Goal: Task Accomplishment & Management: Complete application form

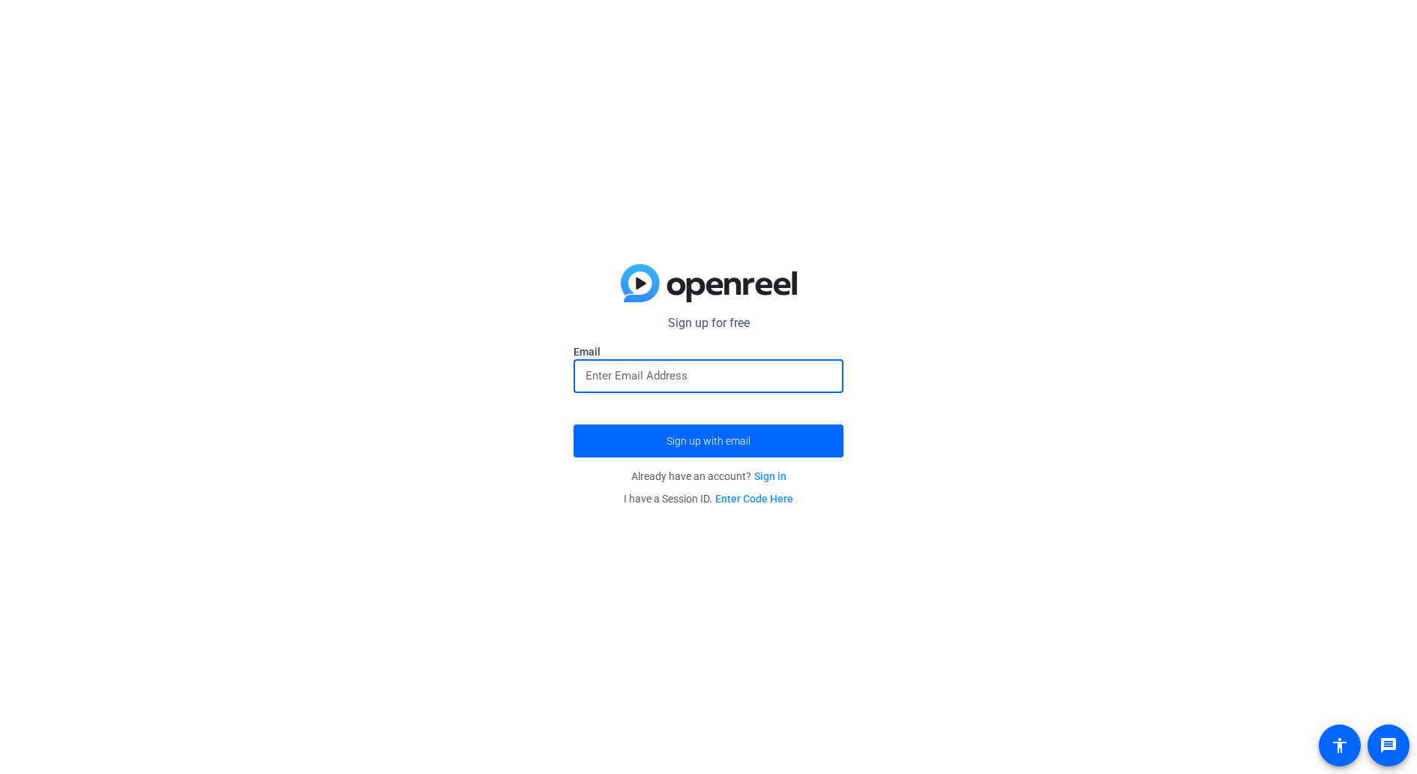
click at [673, 379] on input "email" at bounding box center [709, 376] width 246 height 18
type input "[EMAIL_ADDRESS][DOMAIN_NAME]"
click at [714, 441] on span "Sign up with email" at bounding box center [709, 441] width 84 height 0
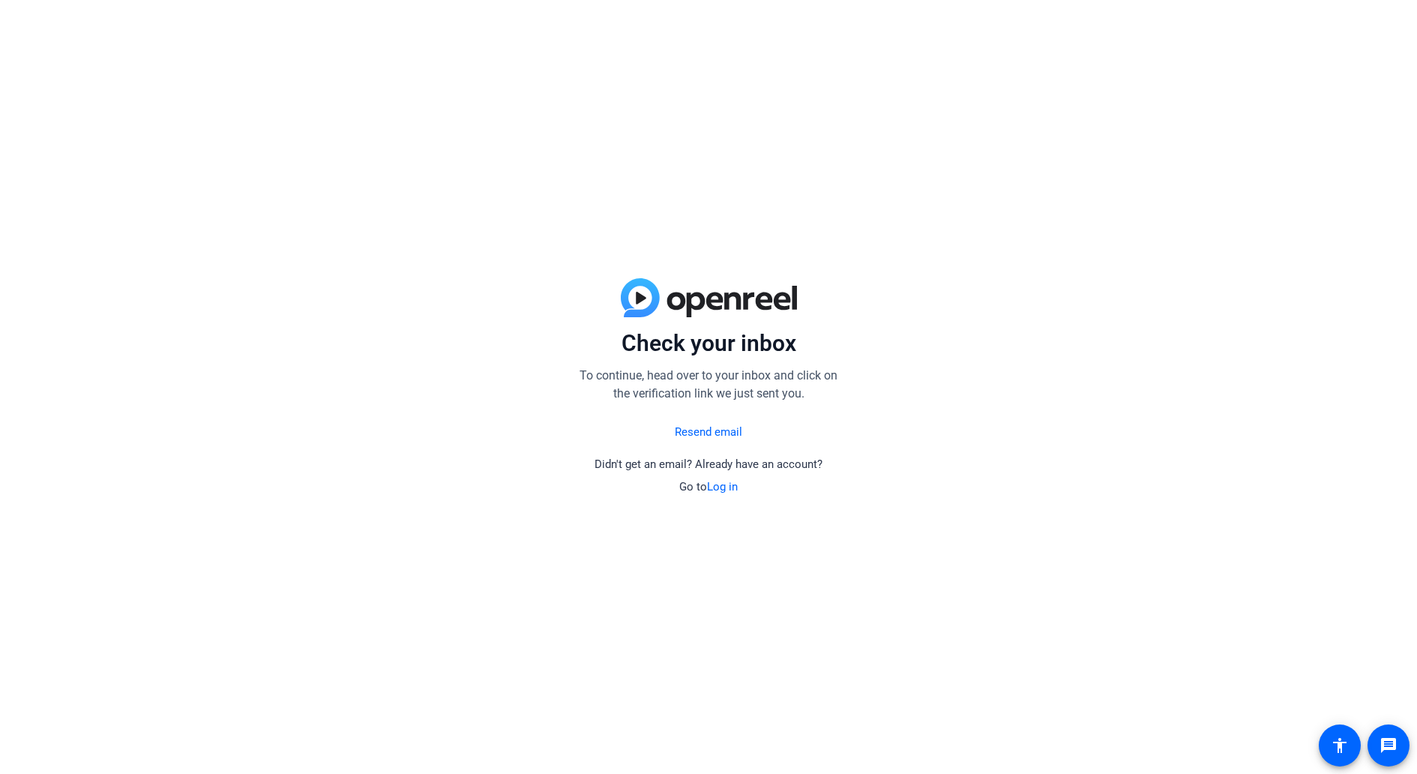
click at [886, 326] on div "Check your inbox To continue, head over to your inbox and click on the verifica…" at bounding box center [708, 387] width 1417 height 774
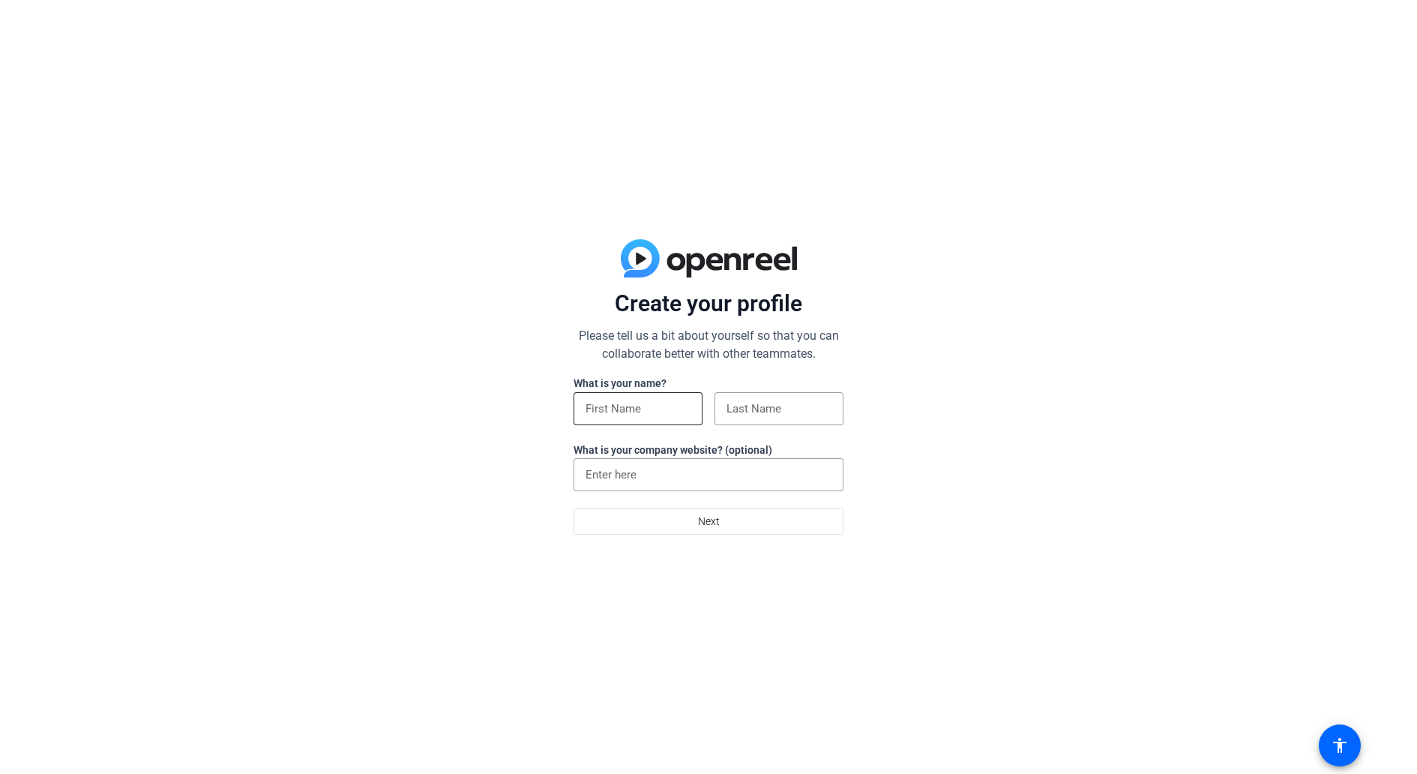
click at [623, 408] on input at bounding box center [638, 409] width 105 height 18
type input "Gomati"
type input "S"
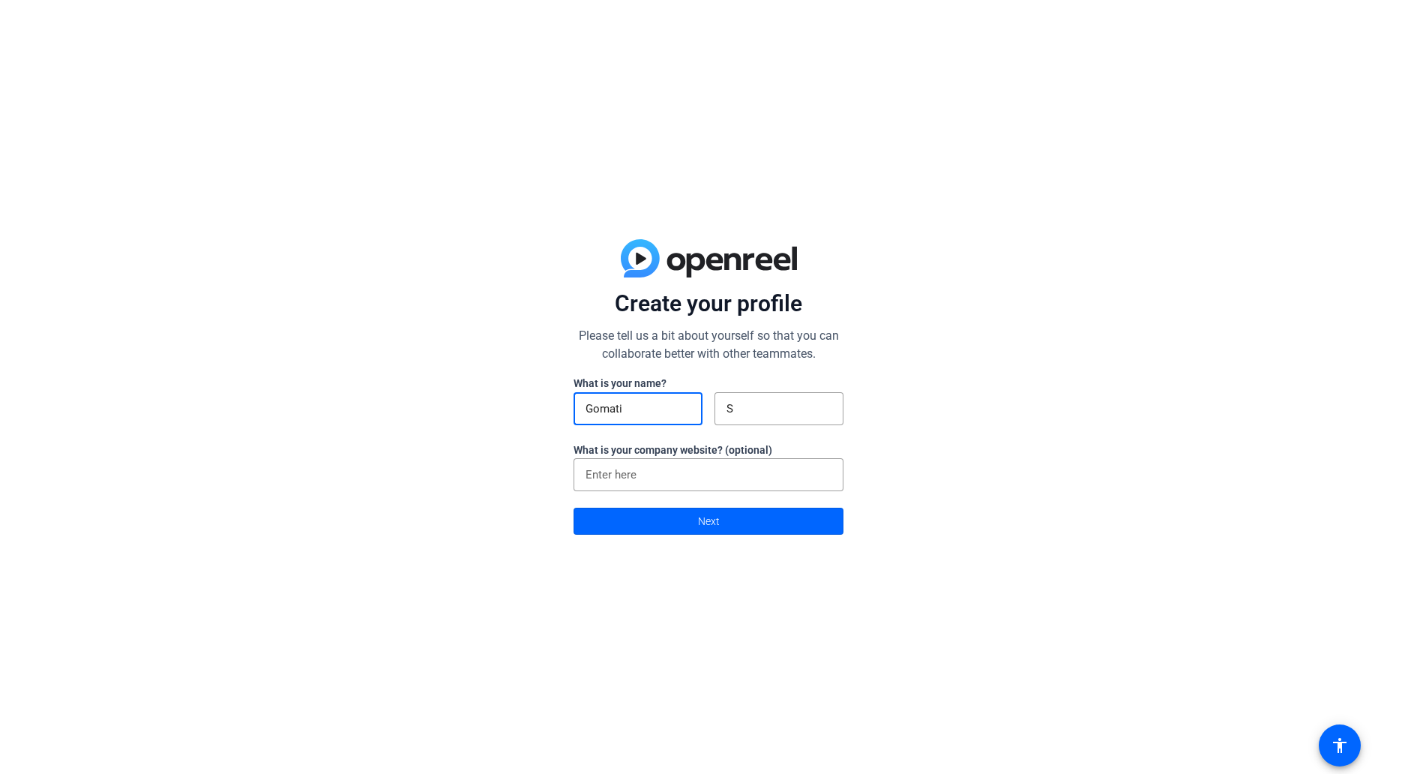
click at [1027, 457] on div "Create your profile Please tell us a bit about yourself so that you can collabo…" at bounding box center [708, 387] width 1417 height 774
click at [749, 522] on span at bounding box center [708, 521] width 268 height 36
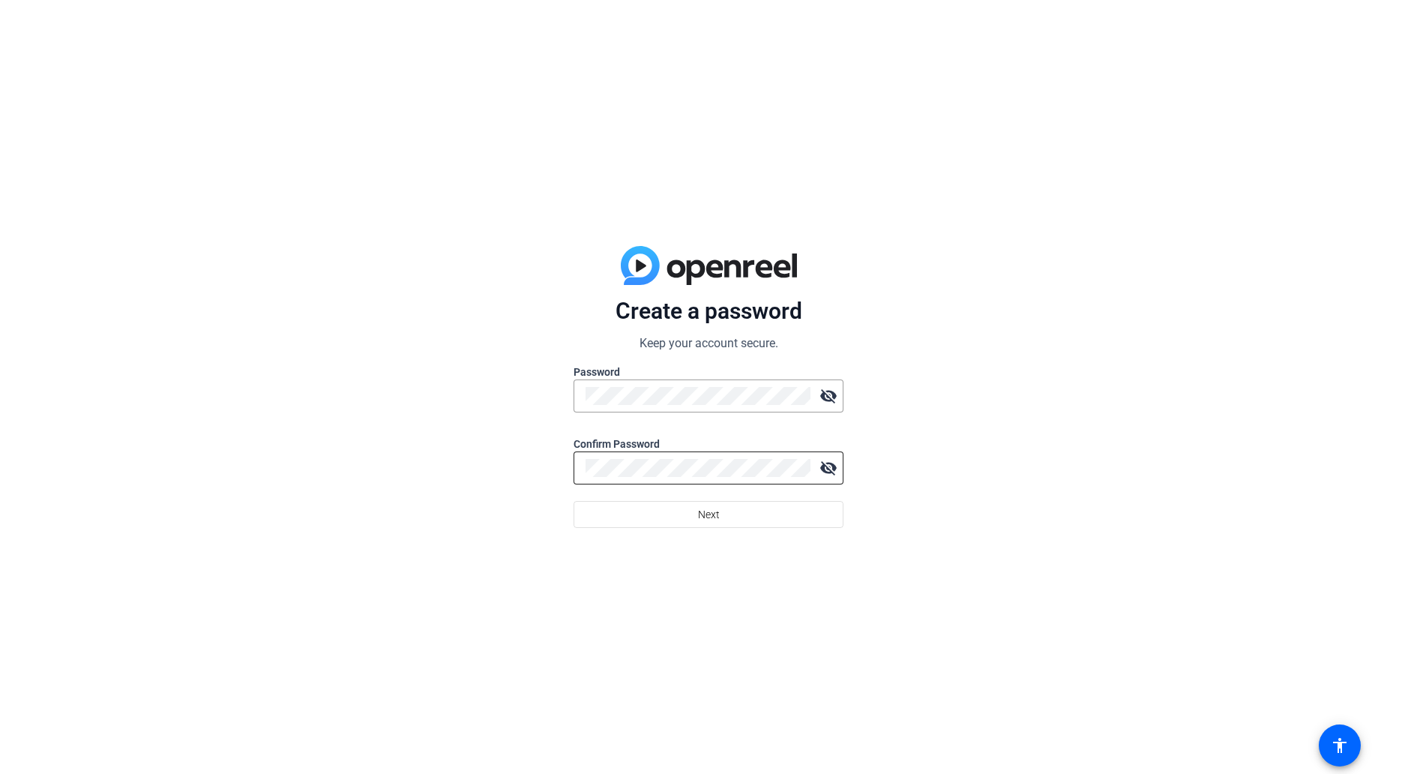
click at [741, 455] on div at bounding box center [698, 467] width 225 height 33
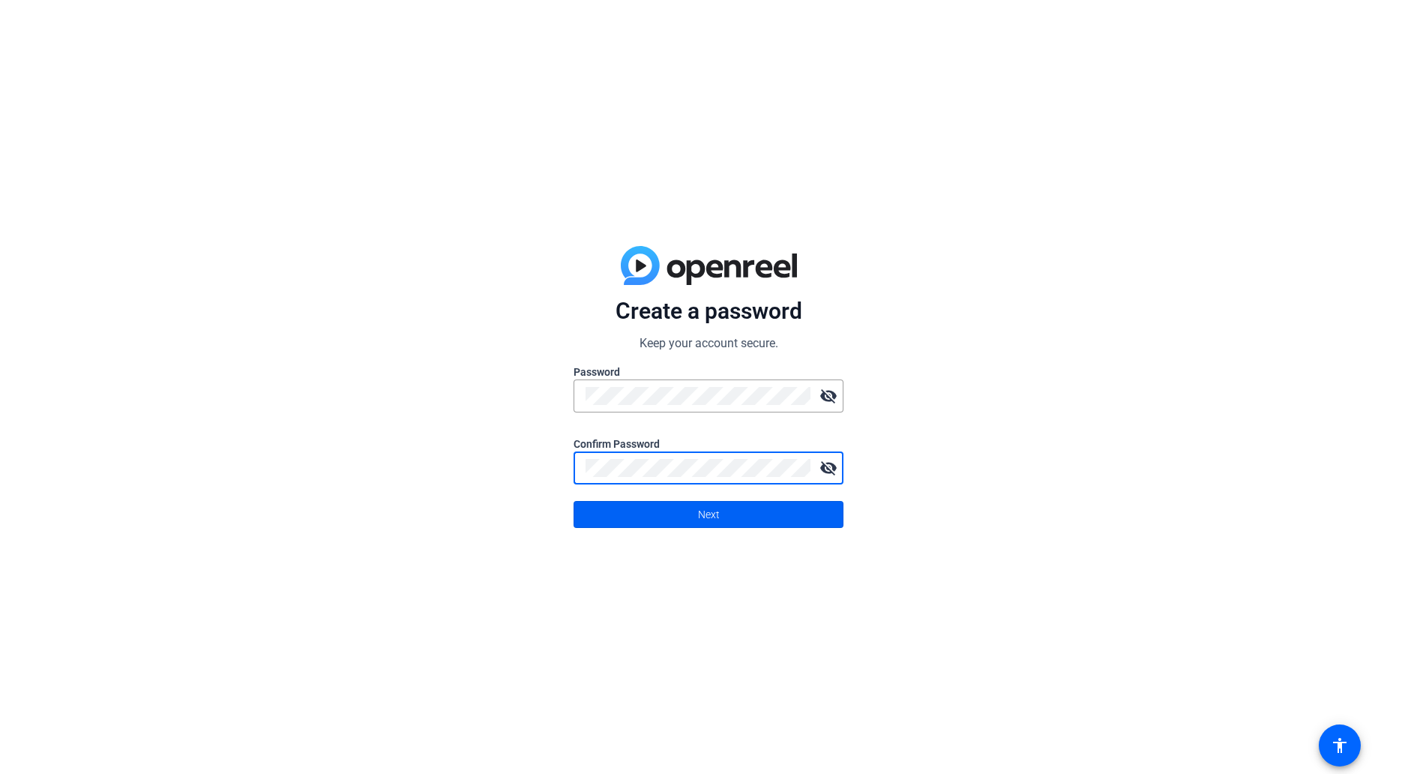
click at [748, 513] on span at bounding box center [708, 514] width 268 height 36
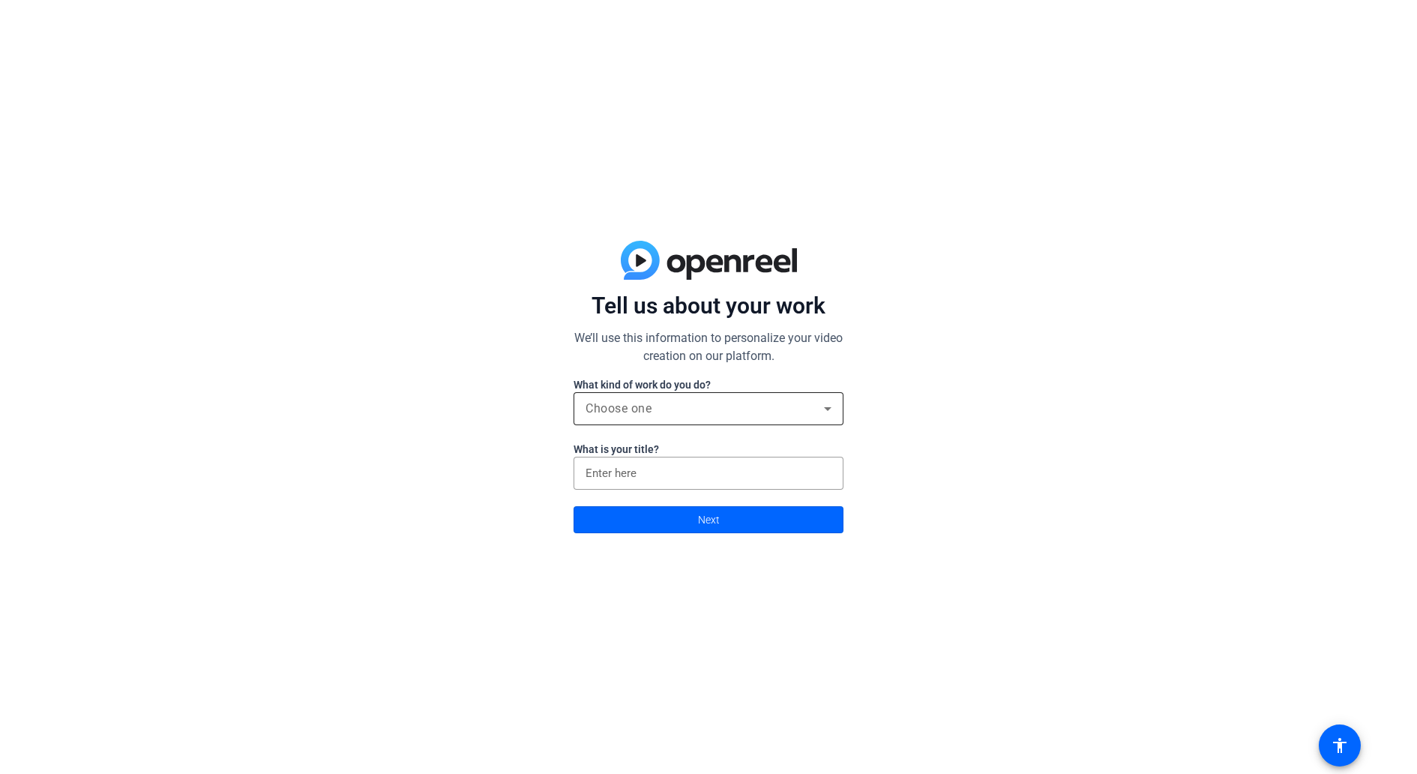
click at [648, 411] on span "Choose one" at bounding box center [619, 408] width 66 height 14
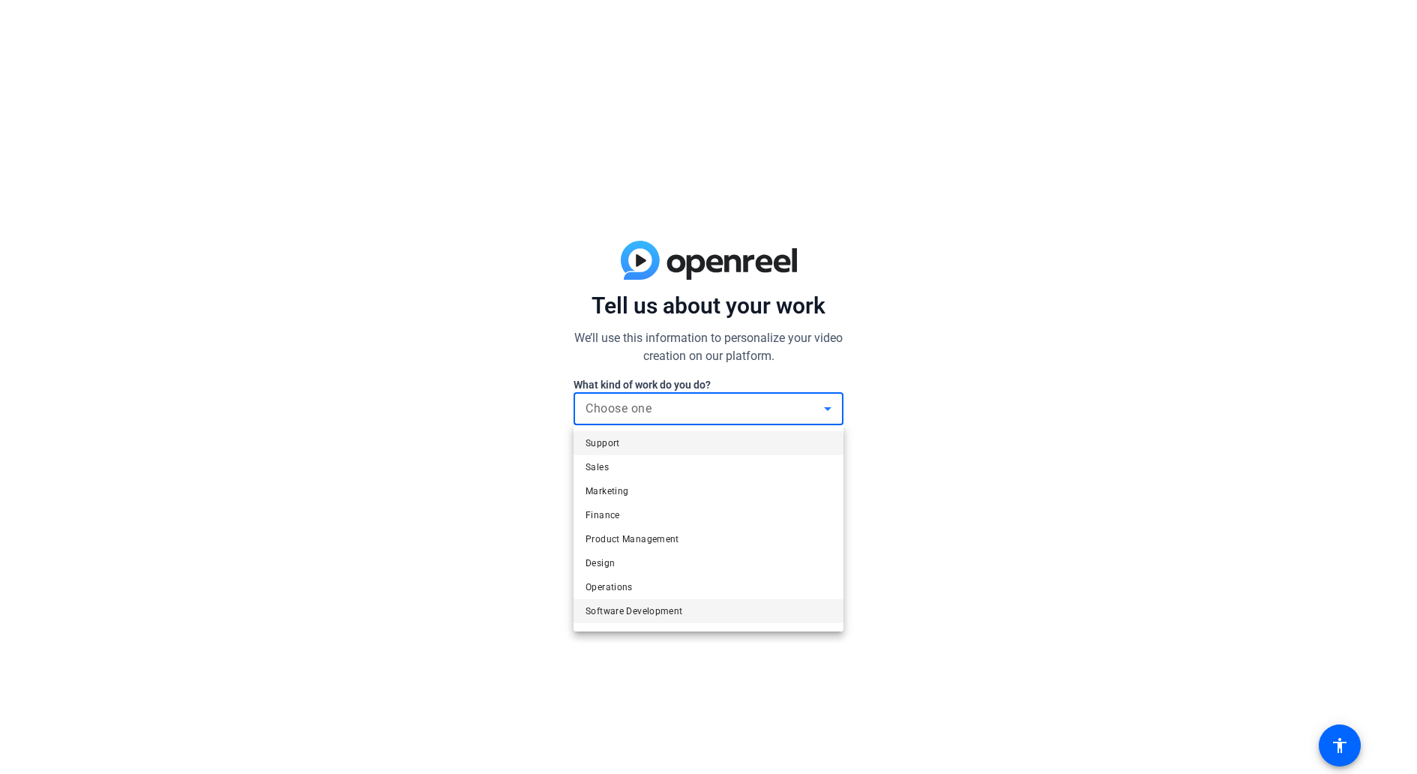
click at [639, 613] on span "Software Development" at bounding box center [634, 611] width 97 height 18
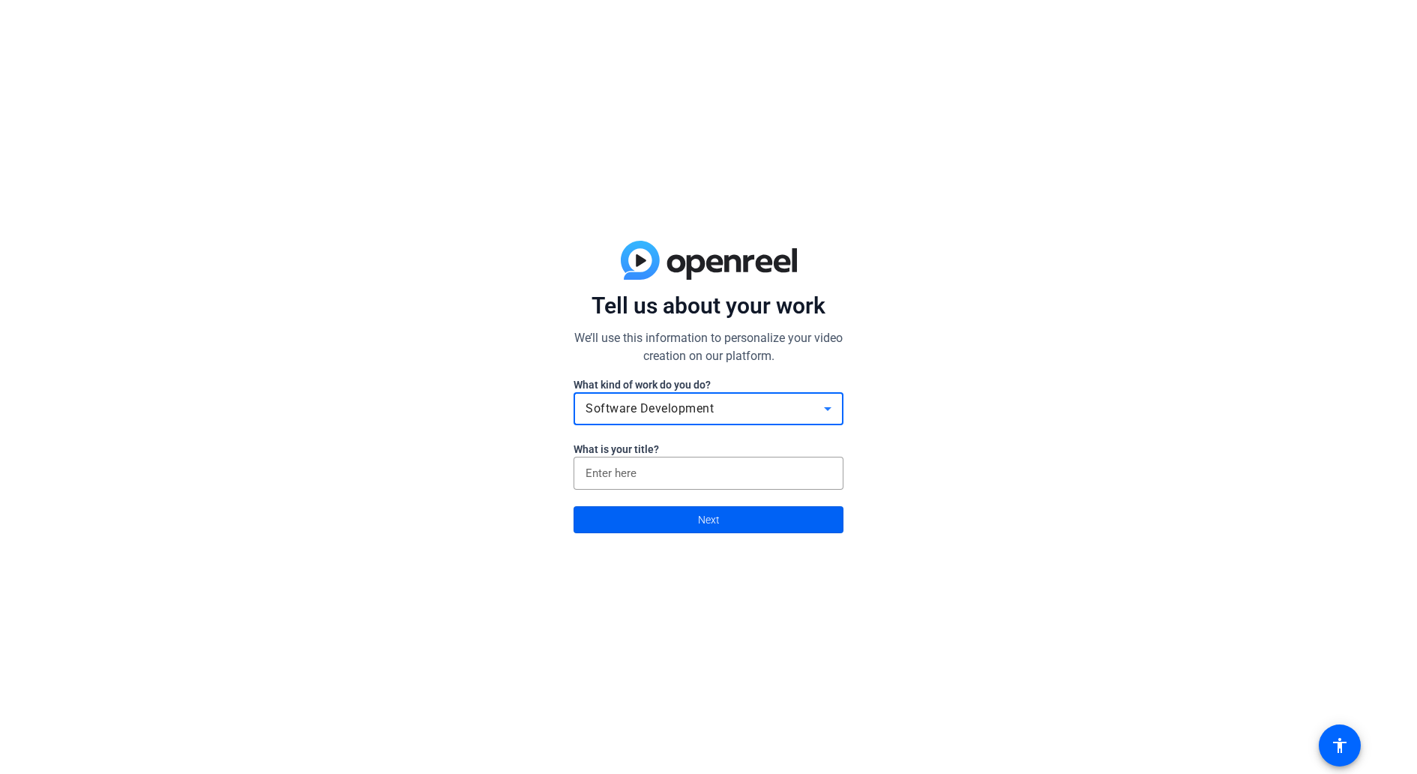
click at [677, 520] on span at bounding box center [708, 520] width 268 height 36
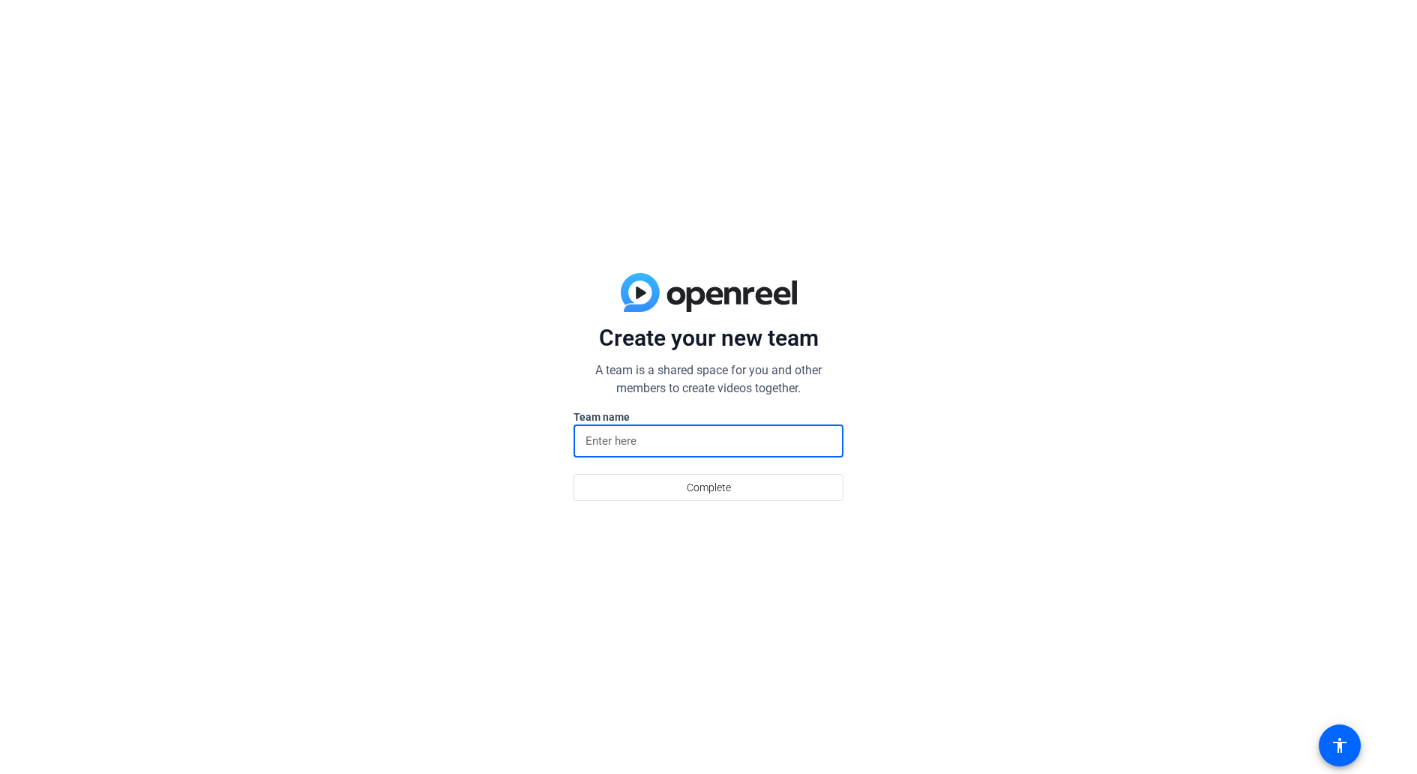
click at [656, 448] on input at bounding box center [709, 441] width 246 height 18
type input "Gomati"
click at [778, 486] on span at bounding box center [708, 487] width 268 height 36
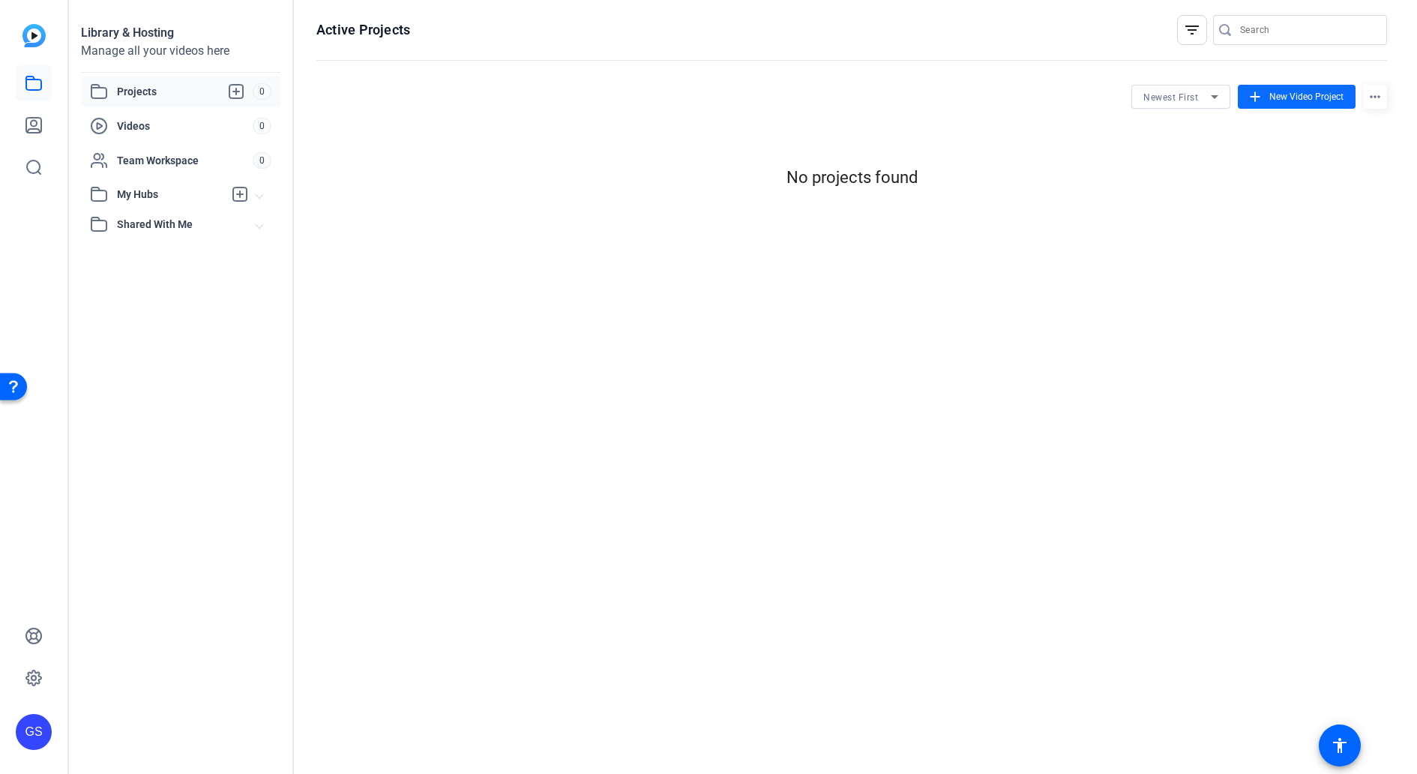
click at [1315, 97] on span "New Video Project" at bounding box center [1307, 96] width 74 height 13
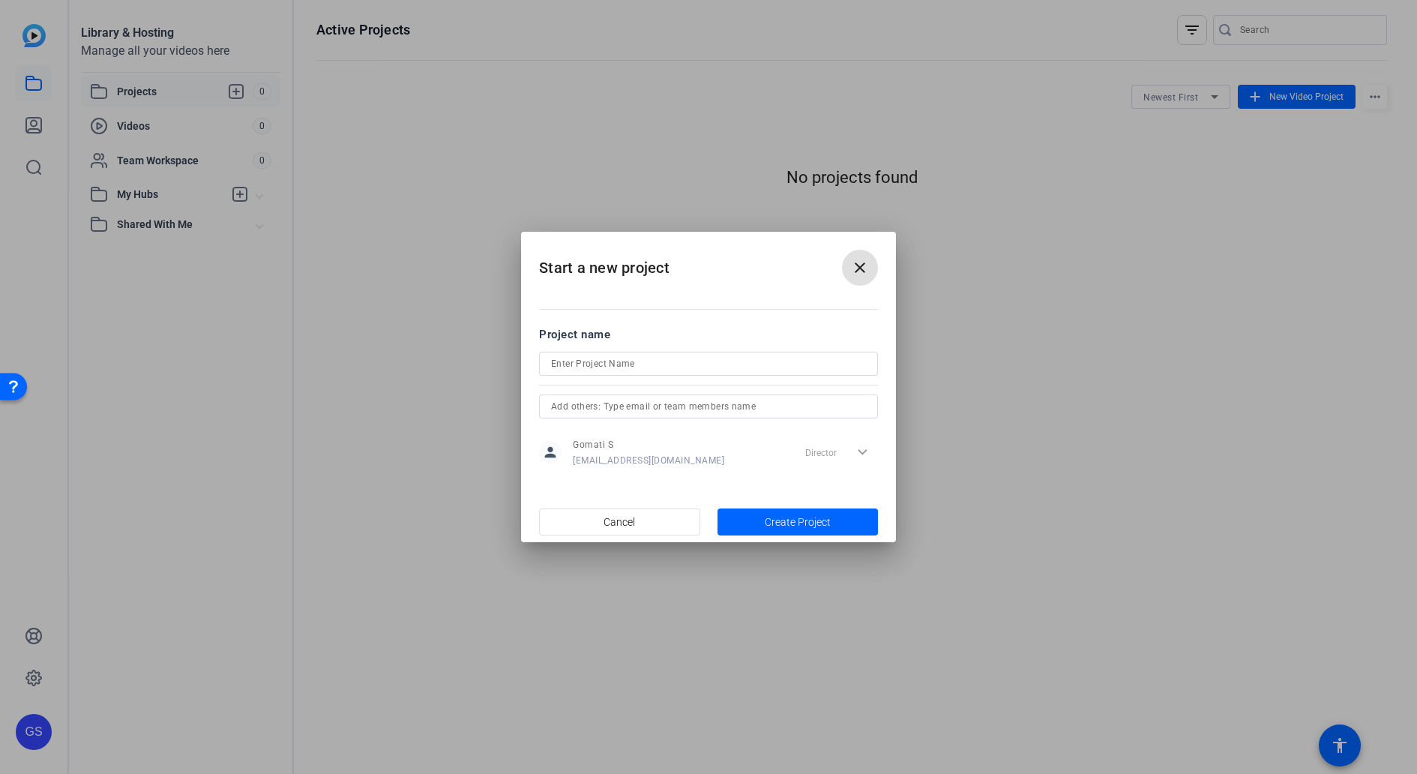
click at [676, 365] on input at bounding box center [708, 364] width 315 height 18
type input "Fidelity"
click at [753, 406] on input "text" at bounding box center [708, 406] width 315 height 18
click at [780, 518] on span "Create Project" at bounding box center [798, 522] width 66 height 16
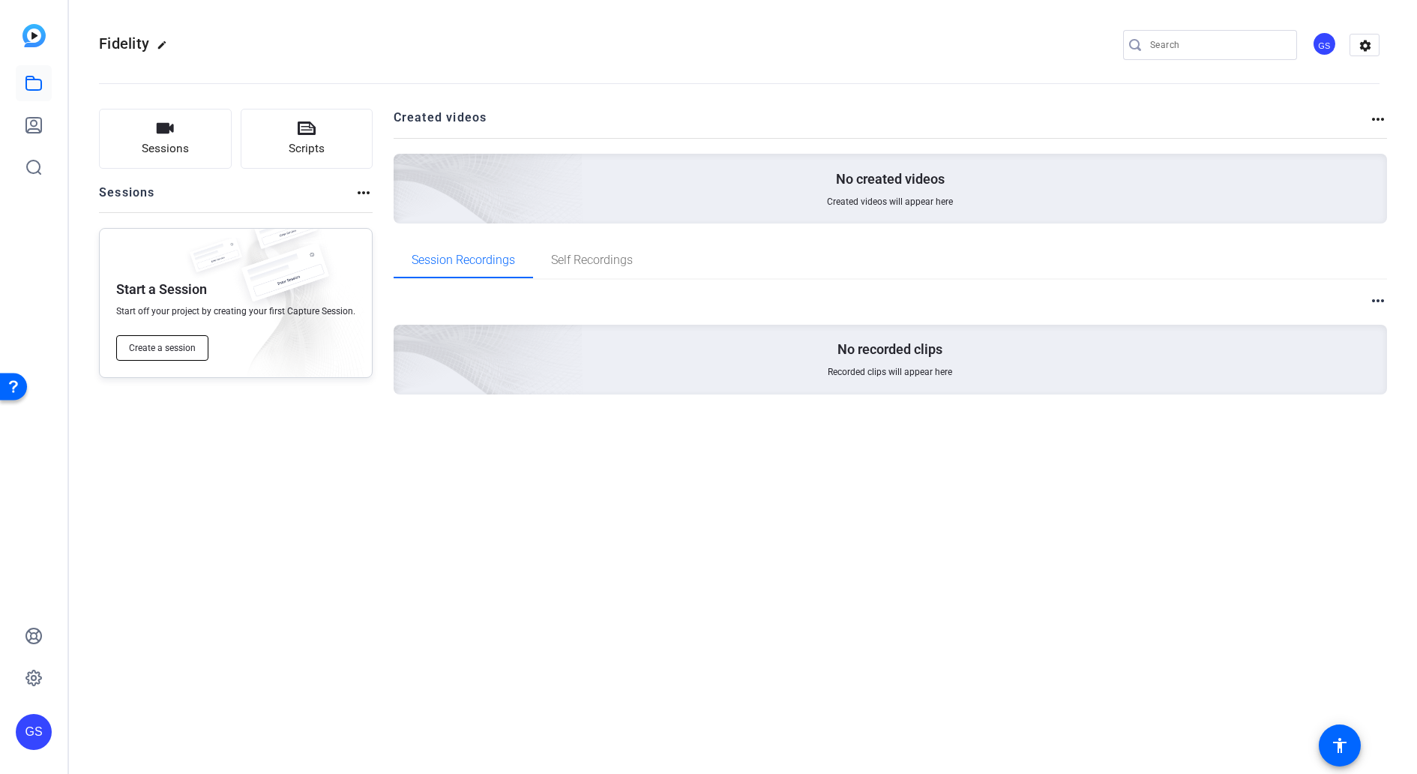
click at [145, 347] on span "Create a session" at bounding box center [162, 348] width 67 height 12
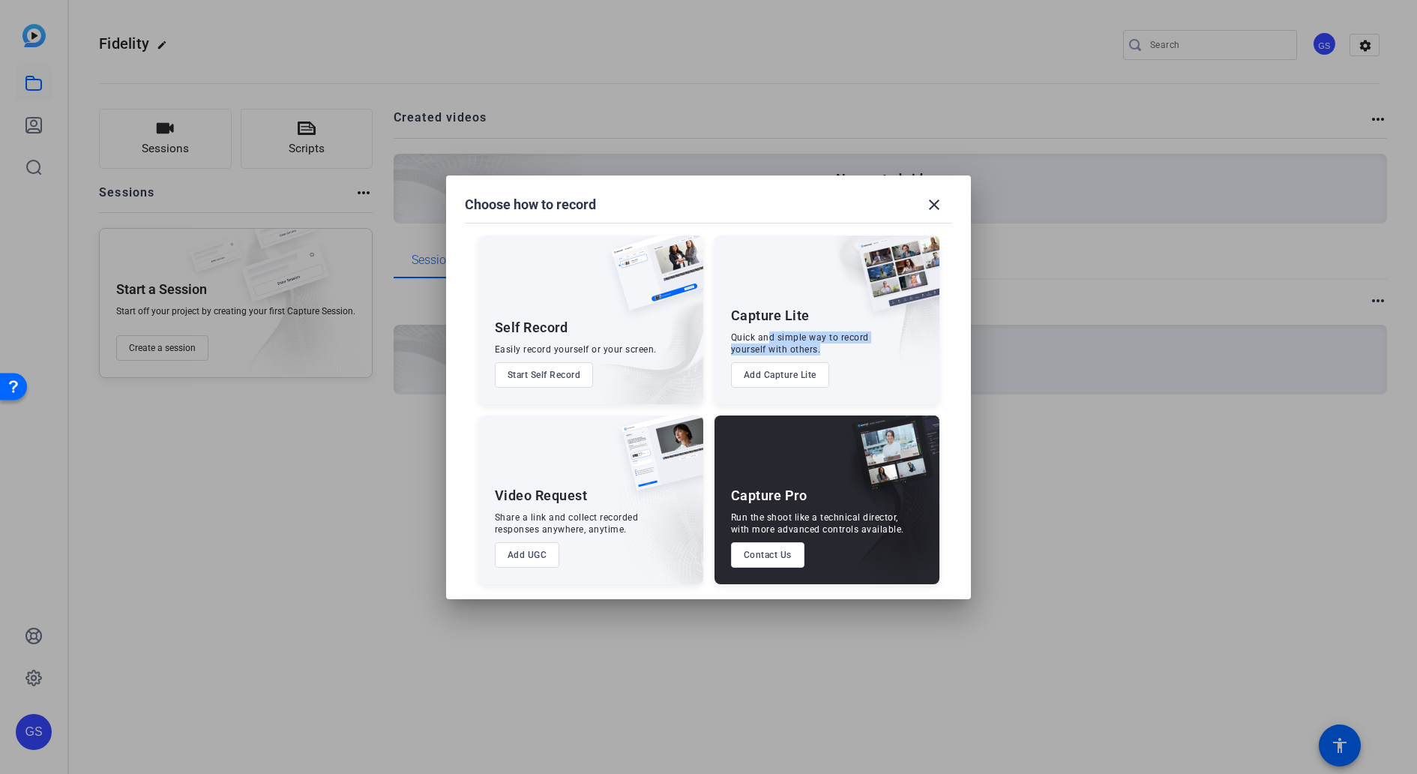
drag, startPoint x: 770, startPoint y: 337, endPoint x: 828, endPoint y: 349, distance: 58.8
click at [828, 349] on div "Quick and simple way to record yourself with others." at bounding box center [800, 343] width 138 height 24
click at [1178, 404] on div at bounding box center [708, 387] width 1417 height 774
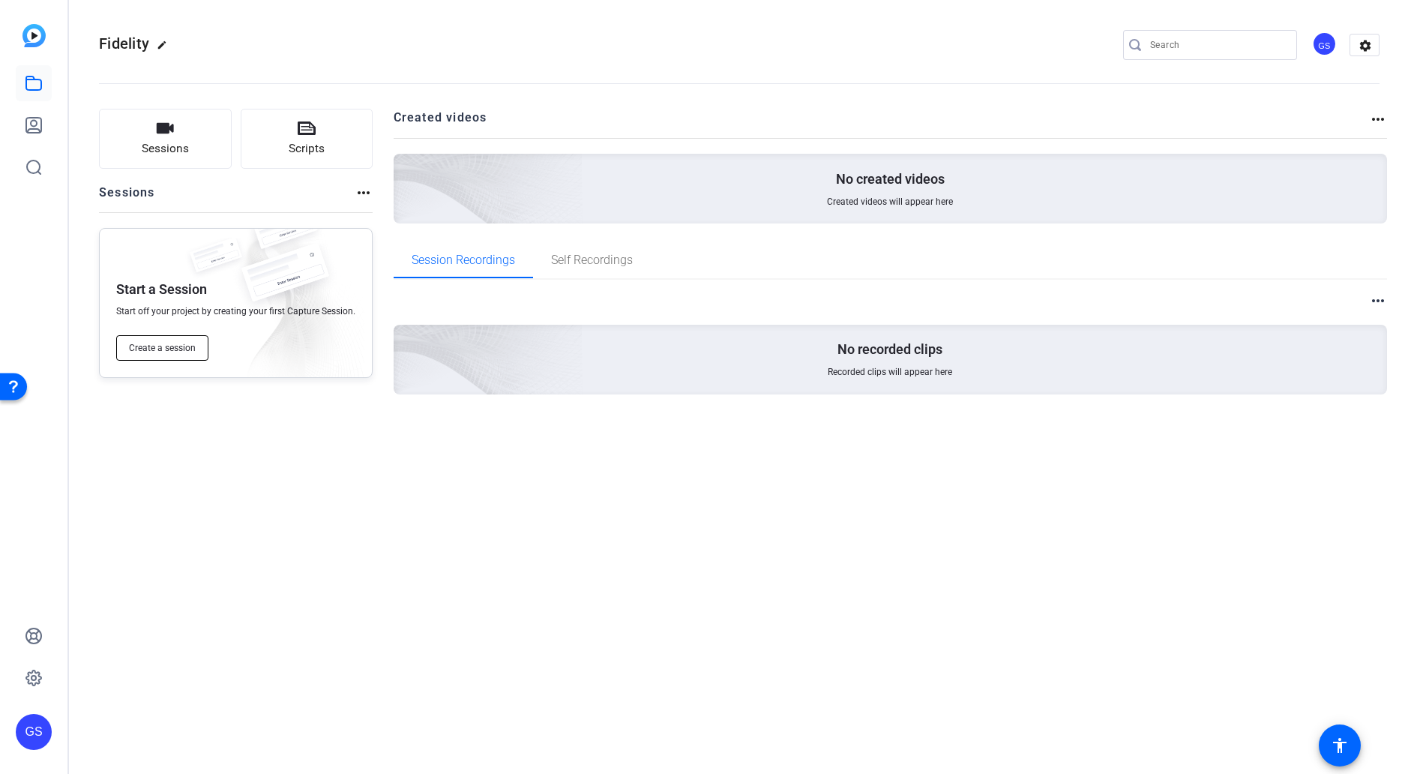
click at [137, 345] on span "Create a session" at bounding box center [162, 348] width 67 height 12
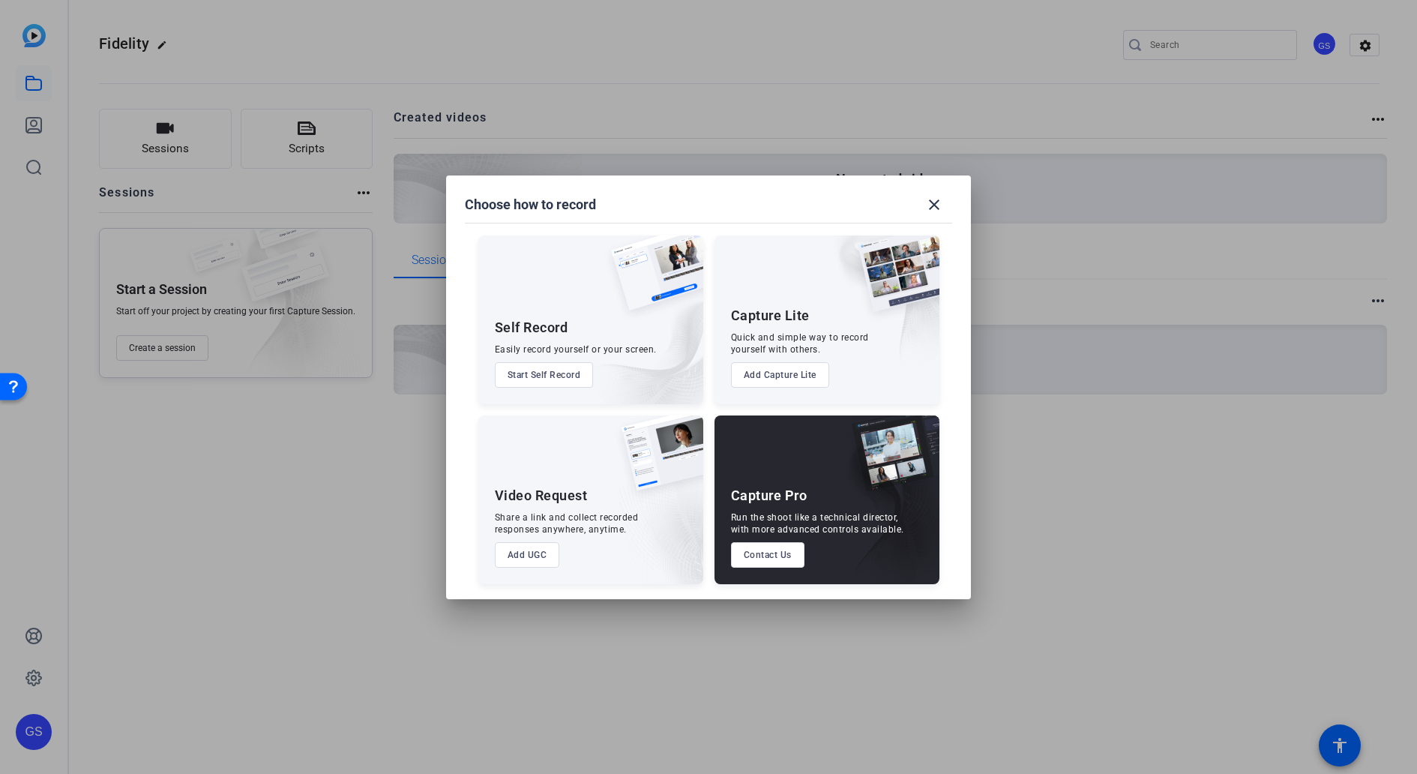
click at [568, 375] on button "Start Self Record" at bounding box center [544, 374] width 99 height 25
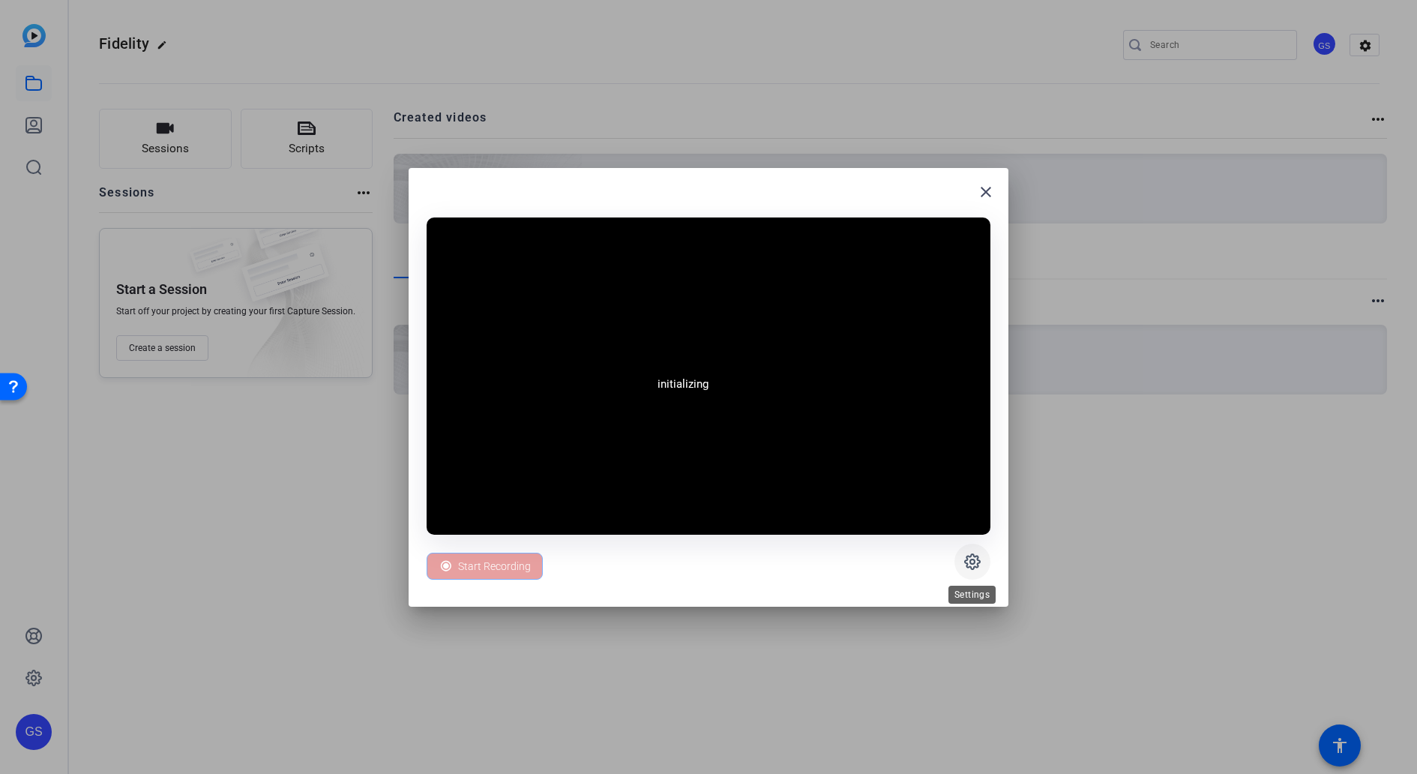
click at [978, 560] on icon at bounding box center [972, 561] width 15 height 15
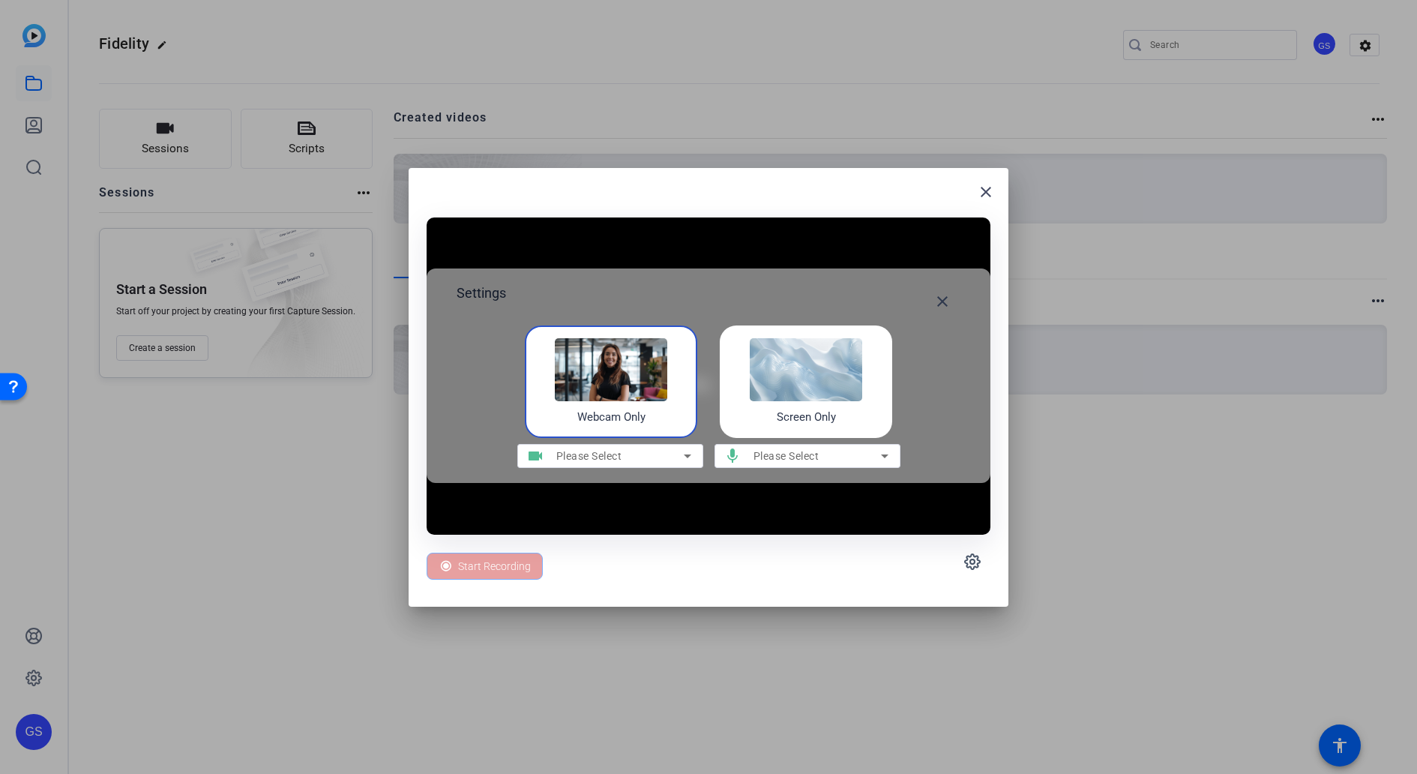
click at [593, 390] on img at bounding box center [611, 369] width 112 height 63
click at [600, 457] on span "Please Select" at bounding box center [589, 456] width 66 height 12
click at [680, 454] on icon at bounding box center [688, 456] width 18 height 18
click at [685, 453] on icon at bounding box center [688, 456] width 18 height 18
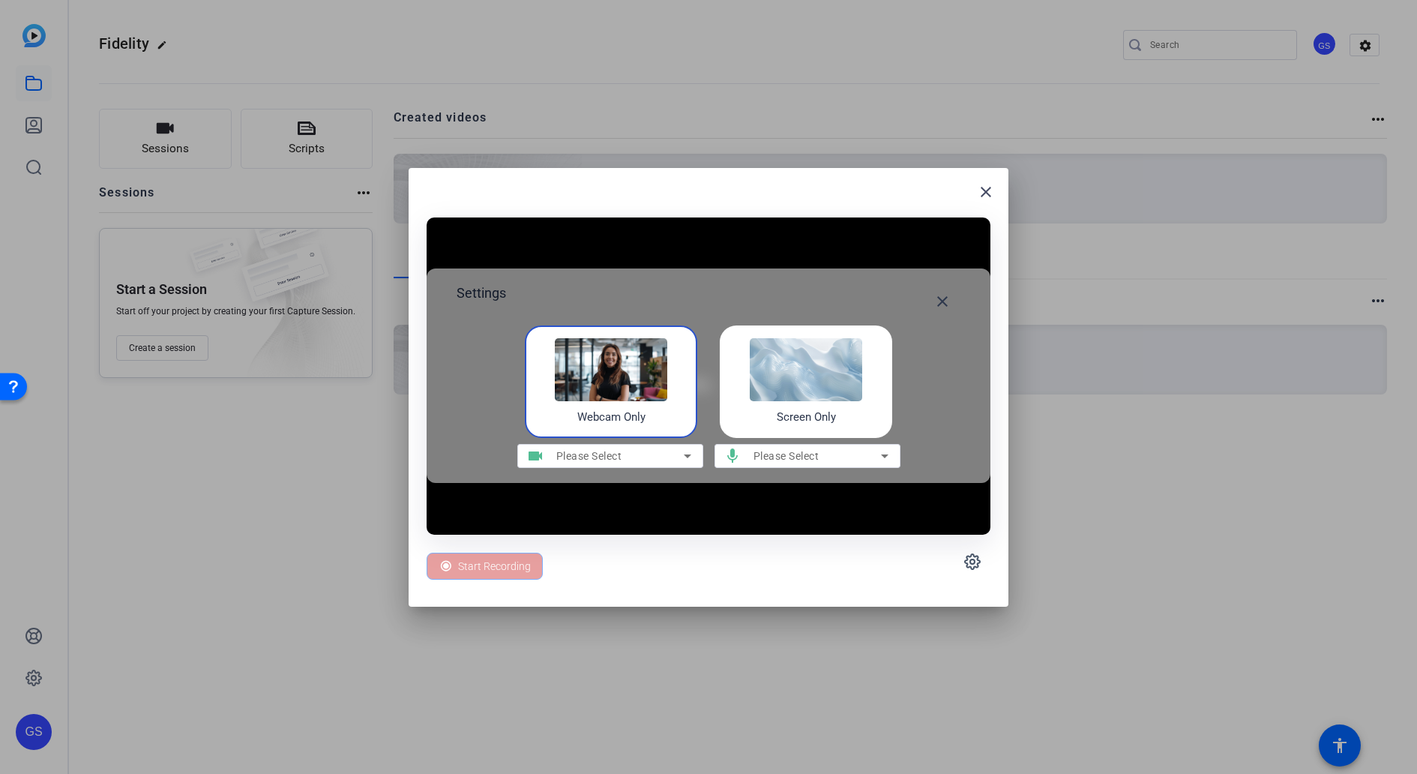
click at [676, 416] on div "Webcam Only" at bounding box center [611, 381] width 172 height 112
click at [651, 565] on div "Start Recording" at bounding box center [709, 562] width 564 height 54
click at [649, 454] on span "HP 5MP Camera (04f2:b7e9)" at bounding box center [619, 456] width 127 height 10
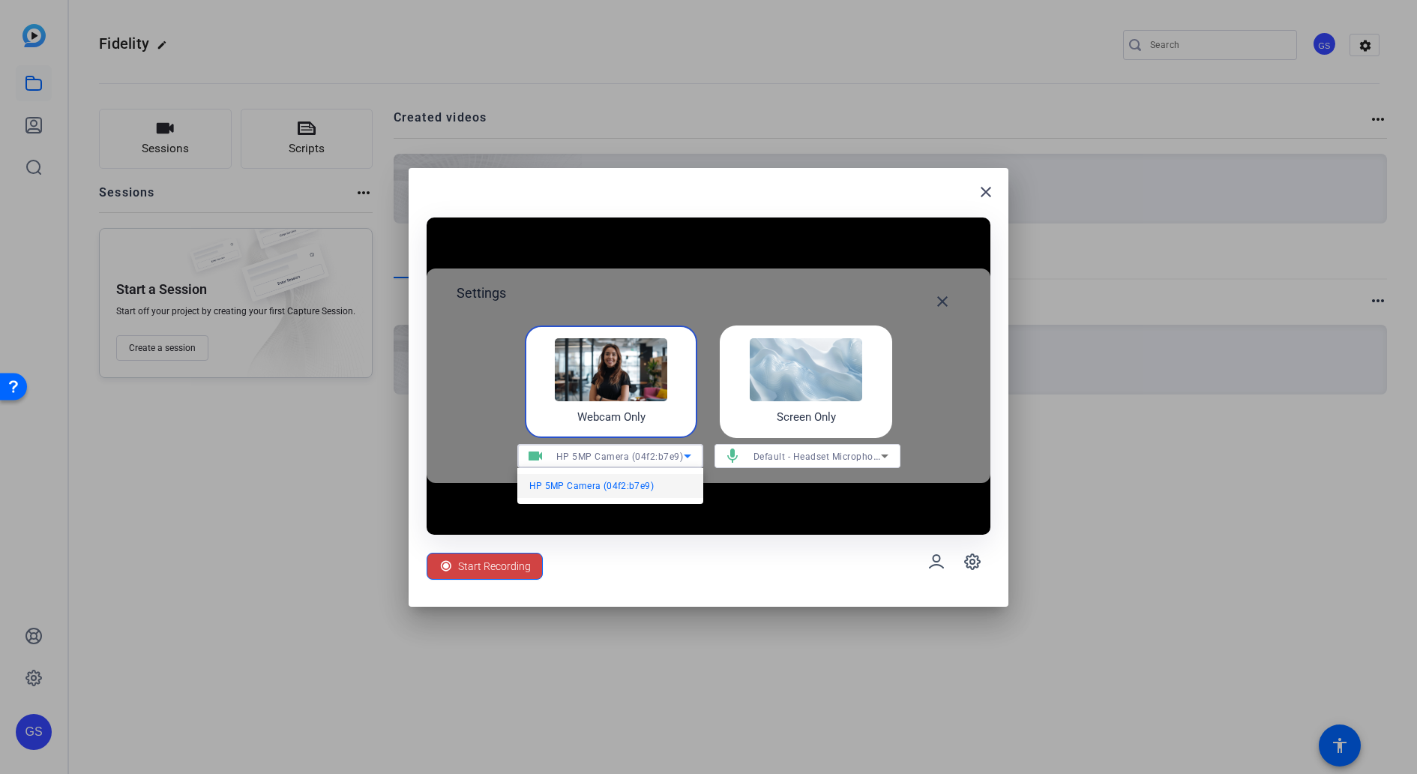
click at [649, 454] on div at bounding box center [708, 387] width 1417 height 774
click at [944, 300] on mat-icon "close" at bounding box center [943, 301] width 18 height 18
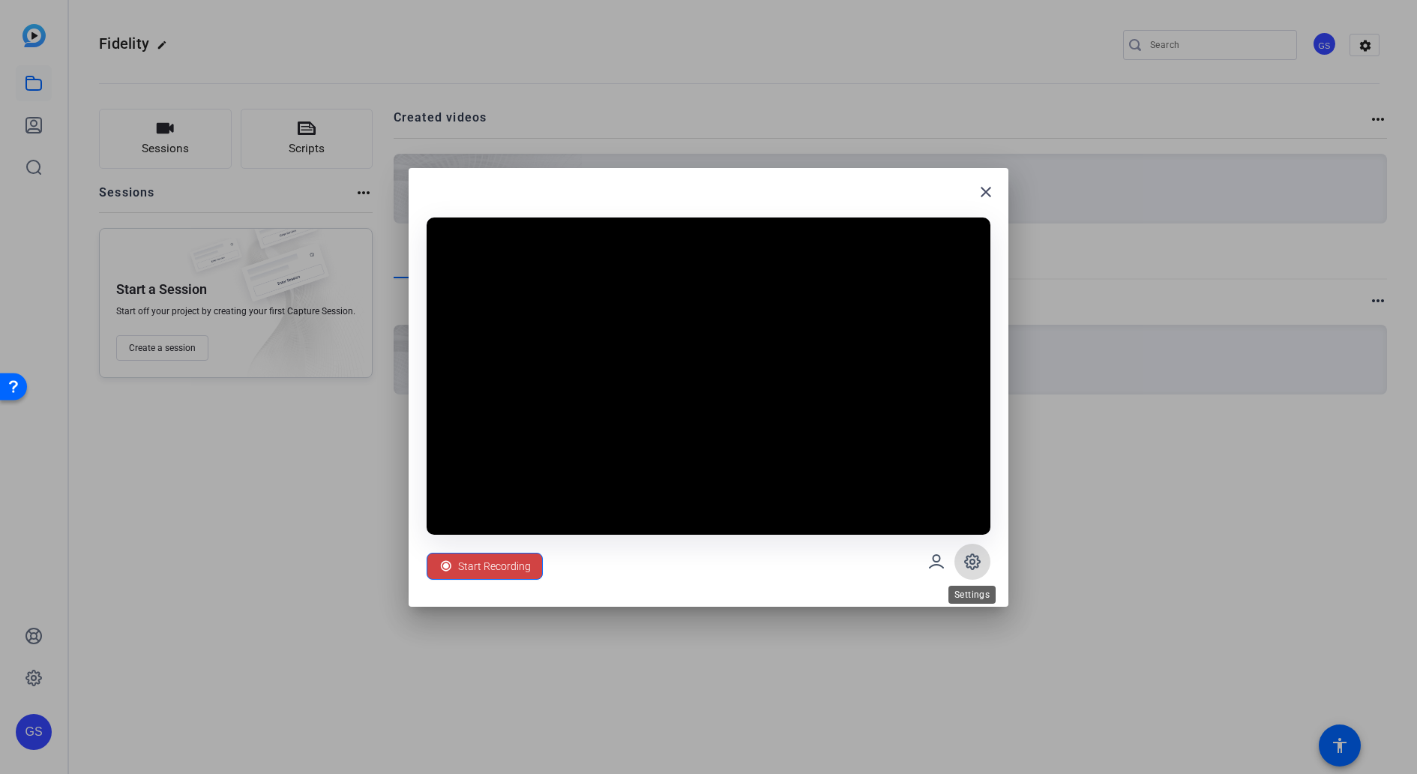
click at [973, 563] on icon at bounding box center [972, 561] width 4 height 4
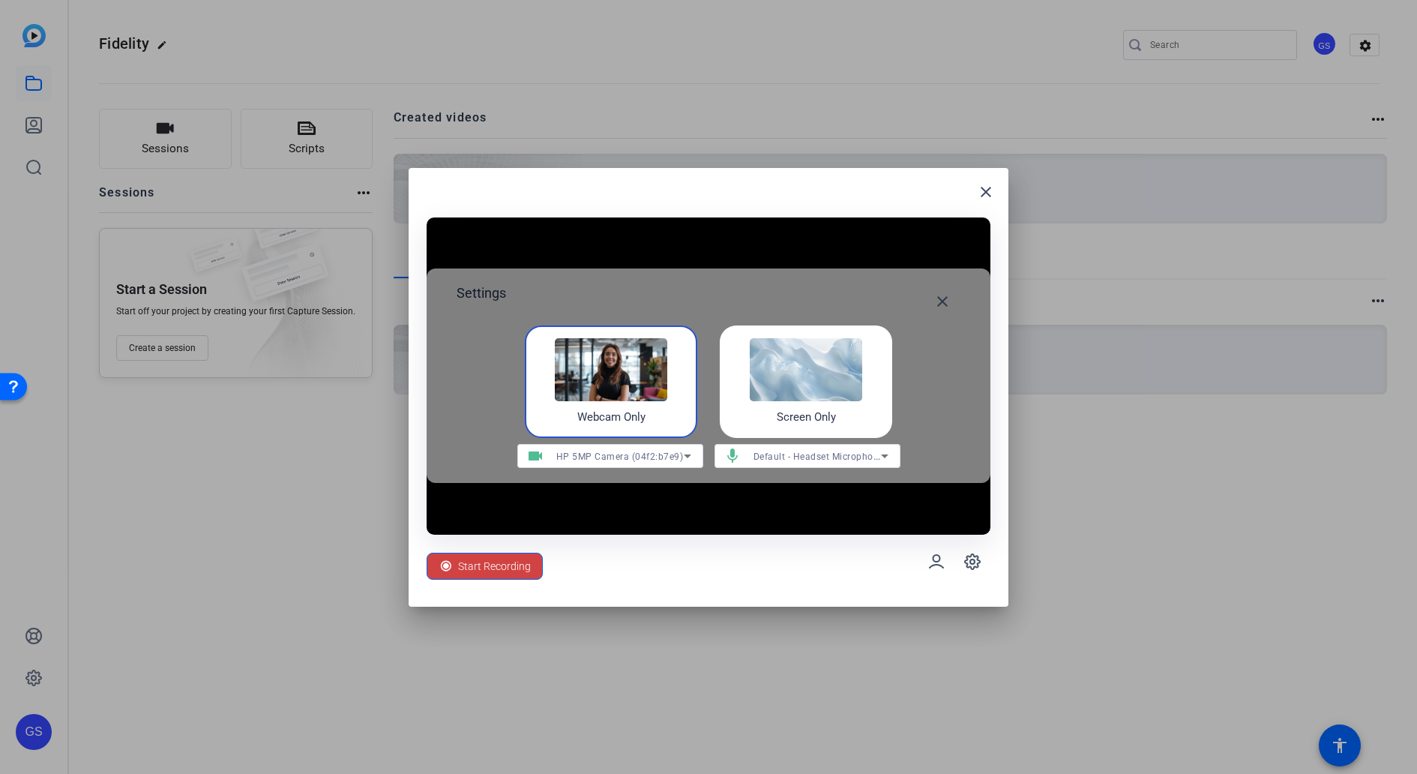
click at [649, 455] on span "HP 5MP Camera (04f2:b7e9)" at bounding box center [619, 456] width 127 height 10
click at [649, 455] on div at bounding box center [708, 387] width 1417 height 774
click at [725, 569] on div "Start Recording" at bounding box center [709, 562] width 564 height 54
click at [941, 301] on mat-icon "close" at bounding box center [943, 301] width 18 height 18
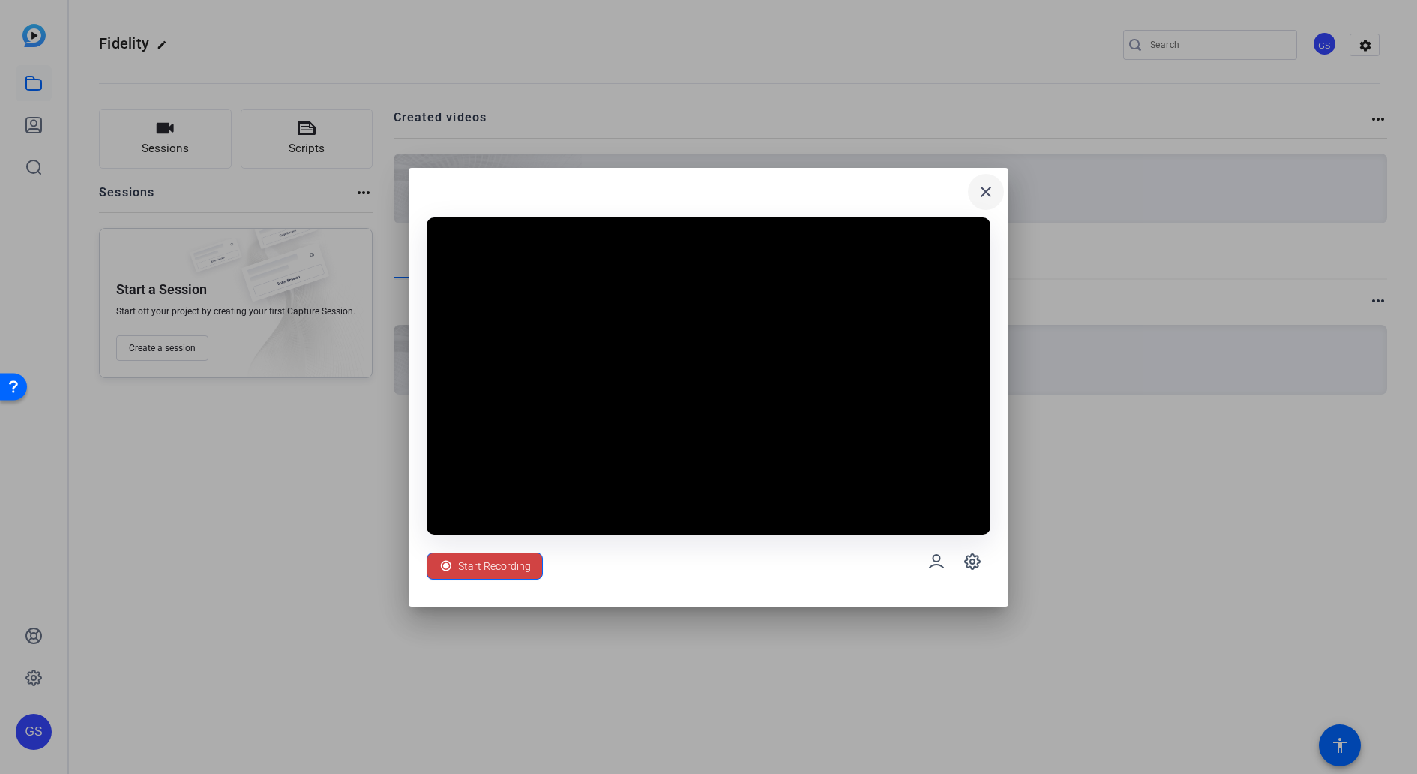
click at [989, 187] on mat-icon "close" at bounding box center [986, 192] width 18 height 18
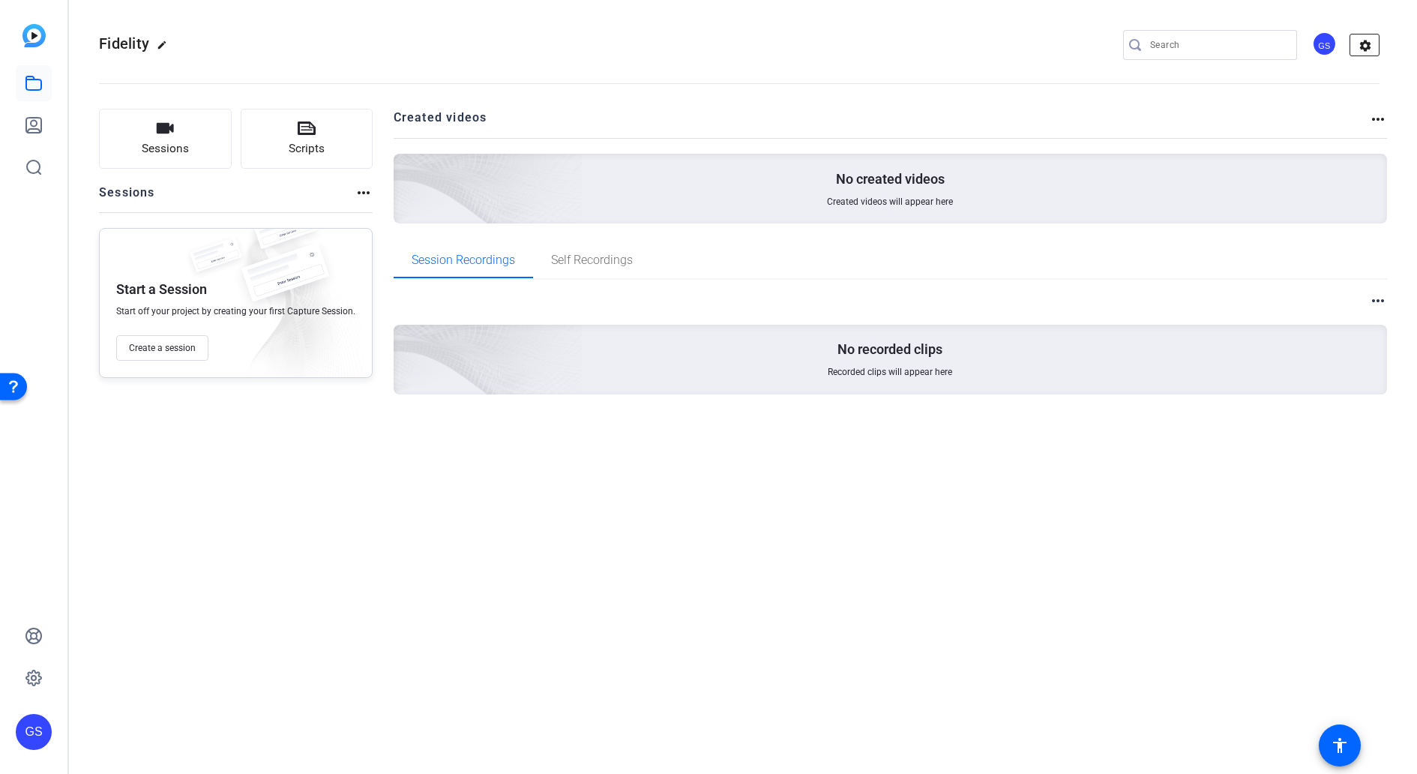
click at [1371, 45] on mat-icon "settings" at bounding box center [1366, 45] width 30 height 22
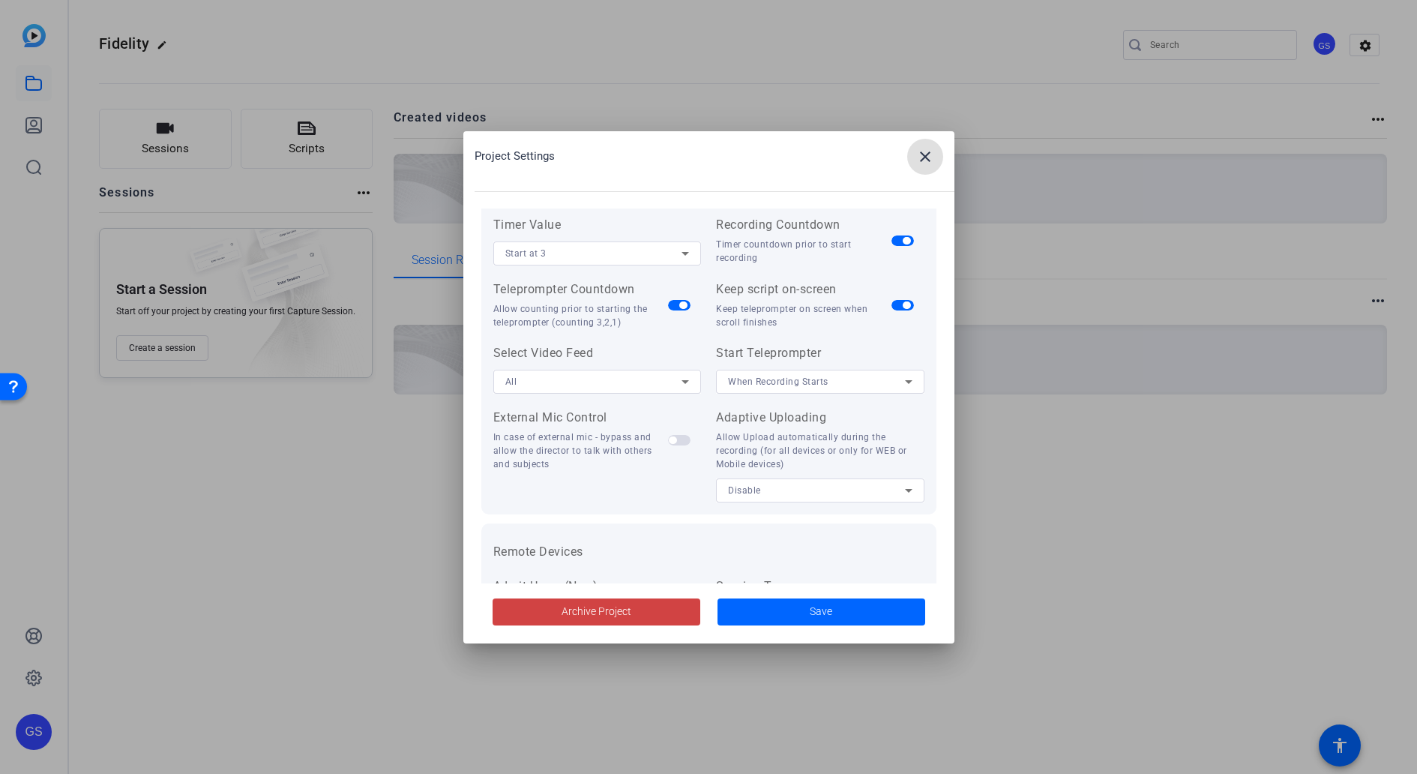
scroll to position [160, 0]
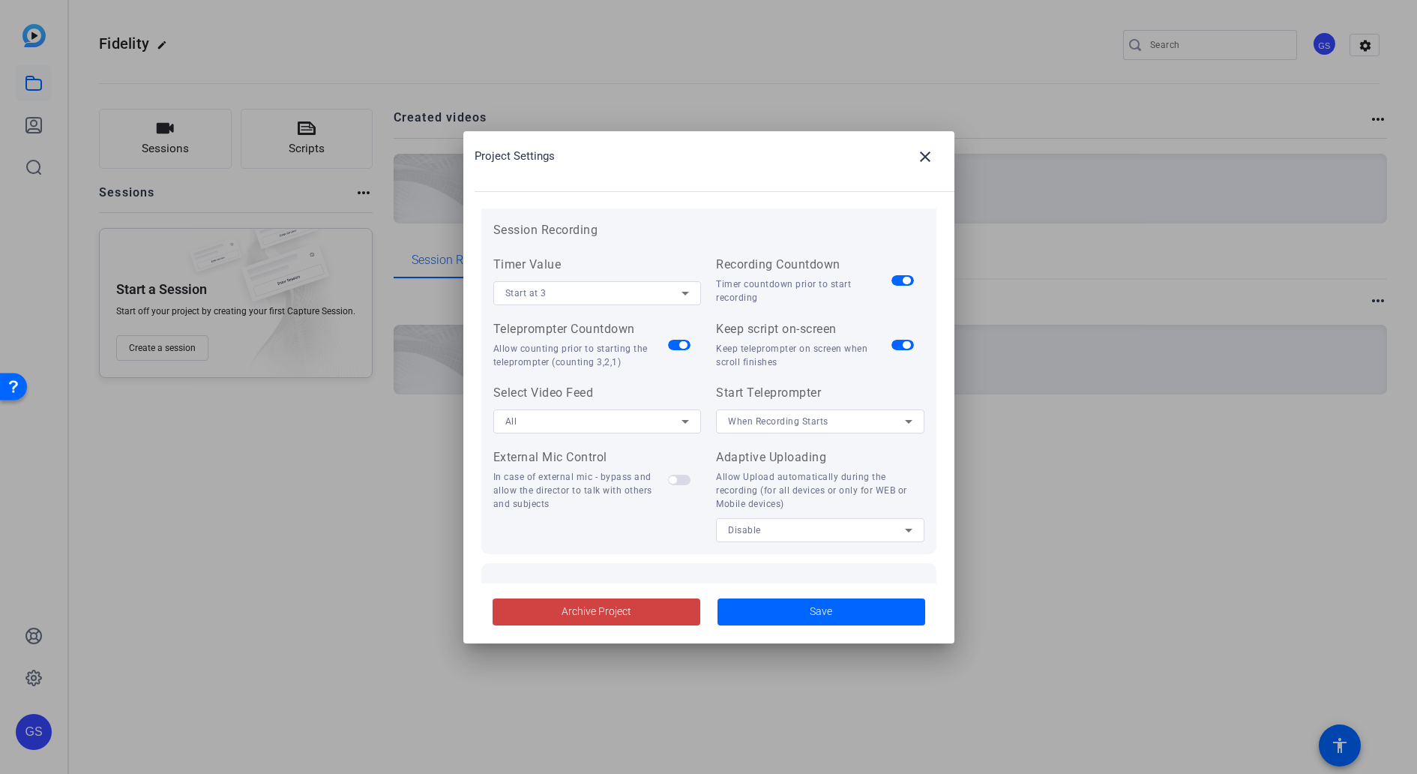
drag, startPoint x: 666, startPoint y: 156, endPoint x: 715, endPoint y: 158, distance: 49.5
click at [715, 158] on div "Project Settings close" at bounding box center [715, 157] width 480 height 36
click at [925, 156] on mat-icon "close" at bounding box center [925, 157] width 18 height 18
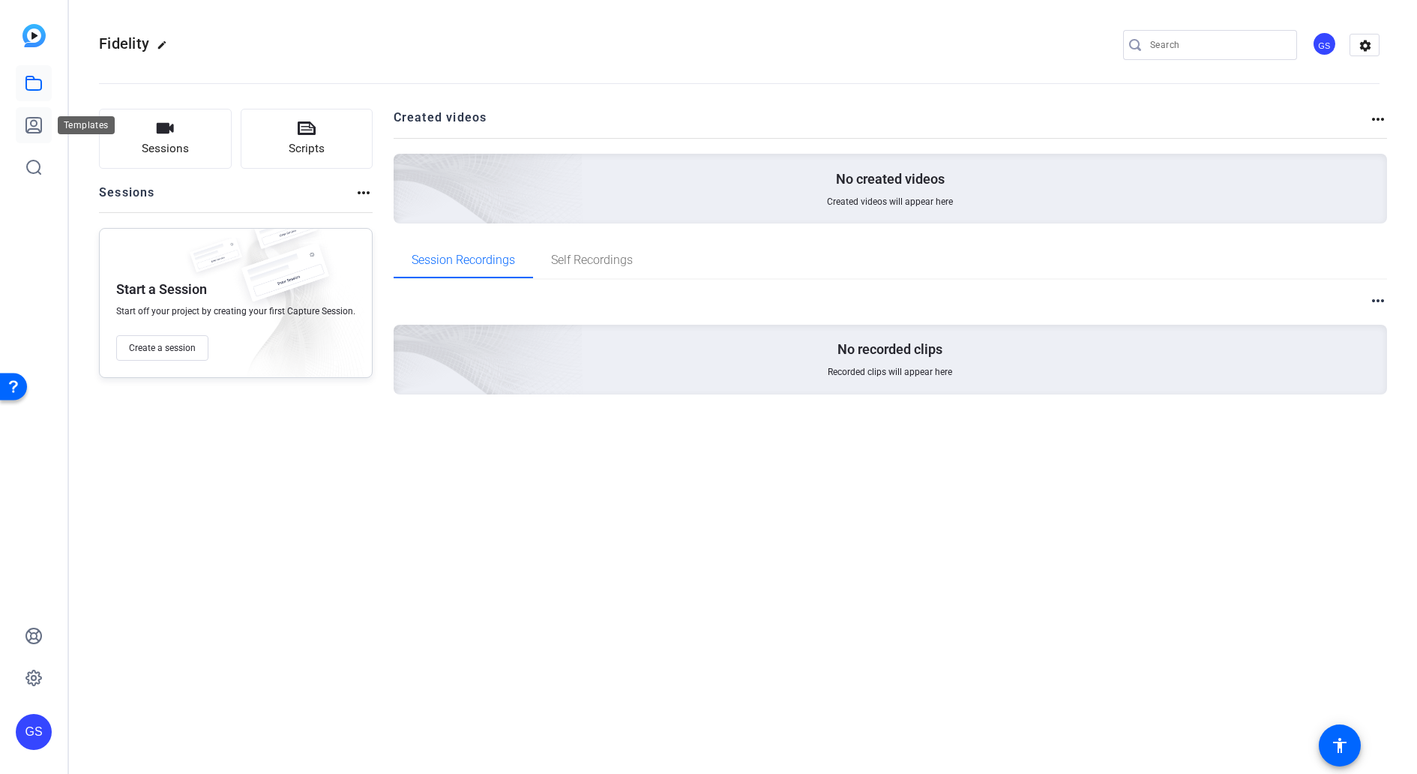
click at [28, 124] on icon at bounding box center [34, 125] width 18 height 18
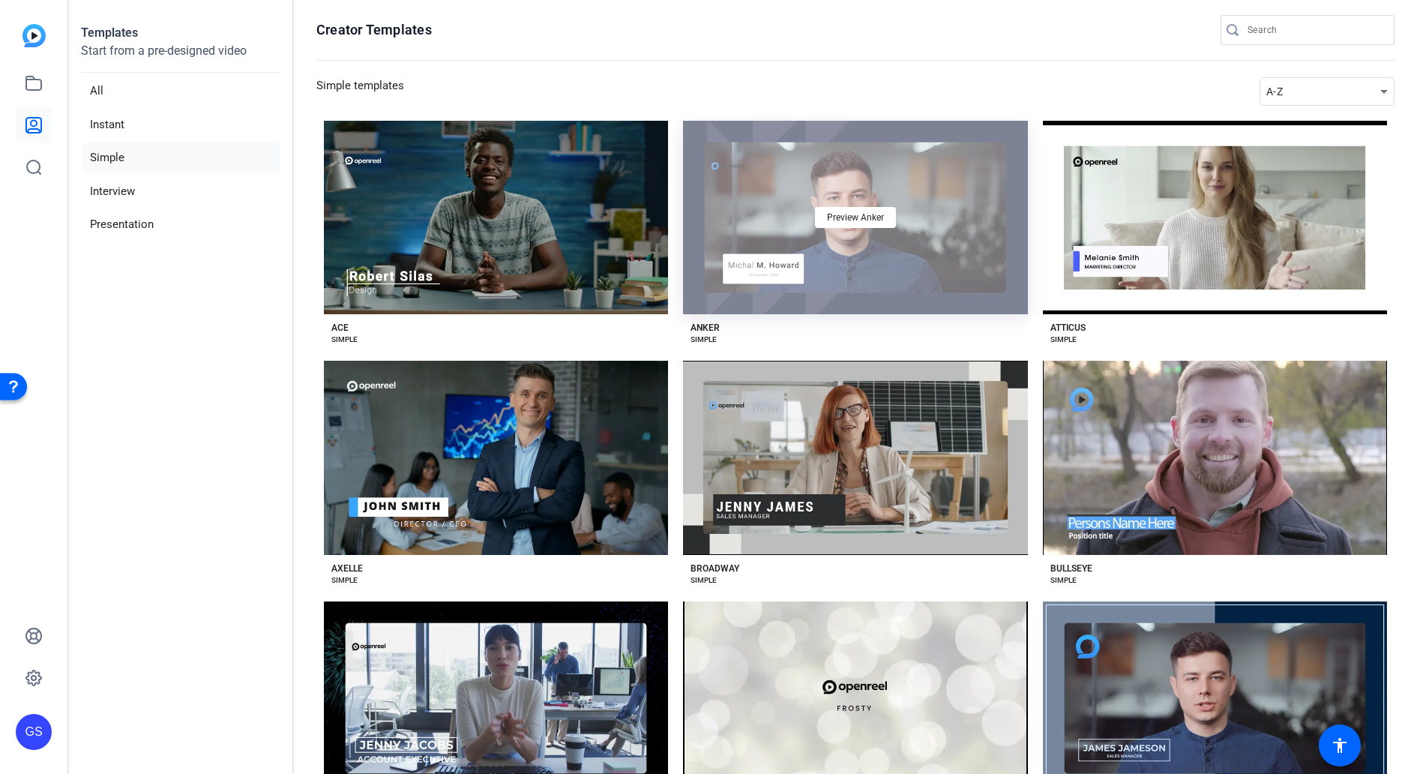
click at [854, 235] on div "Preview Anker" at bounding box center [855, 217] width 344 height 193
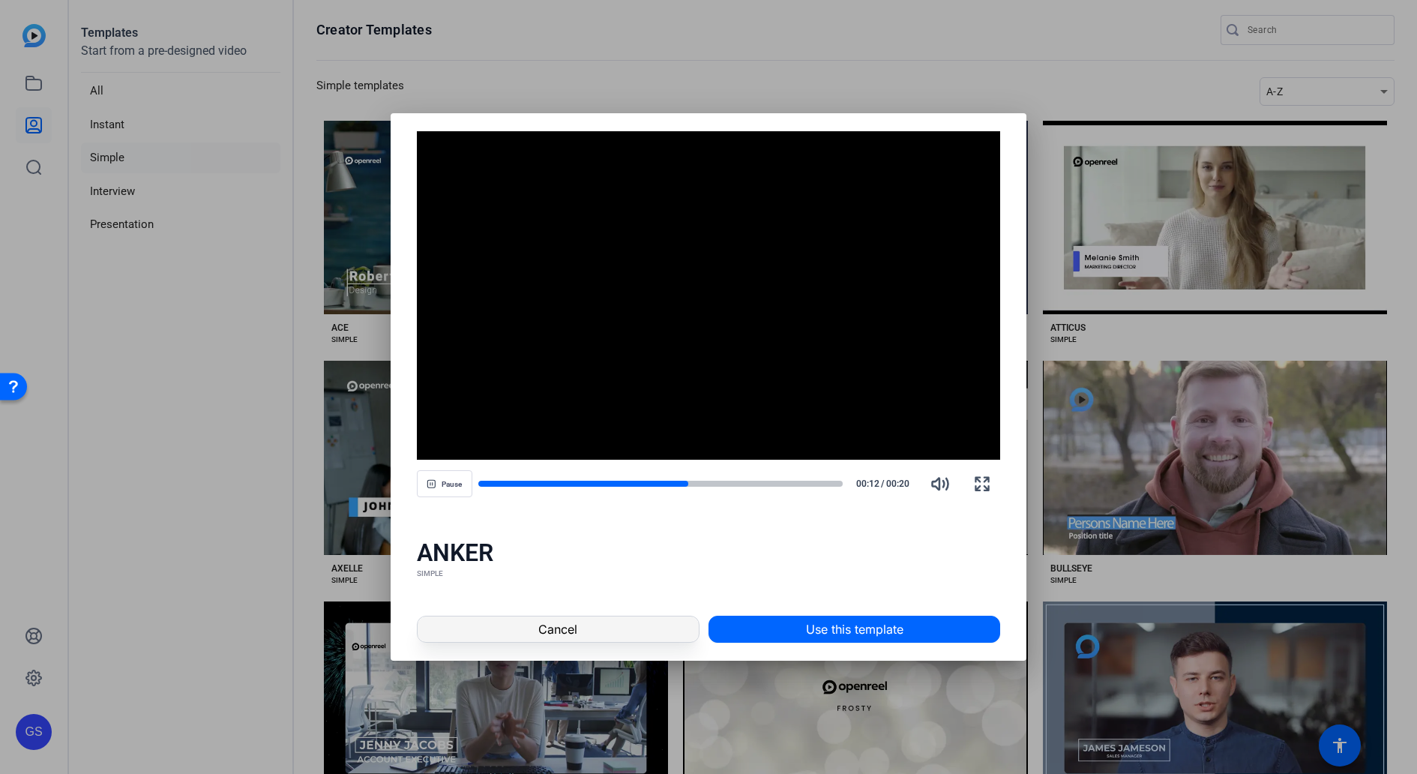
click at [563, 629] on span "Cancel" at bounding box center [557, 629] width 39 height 18
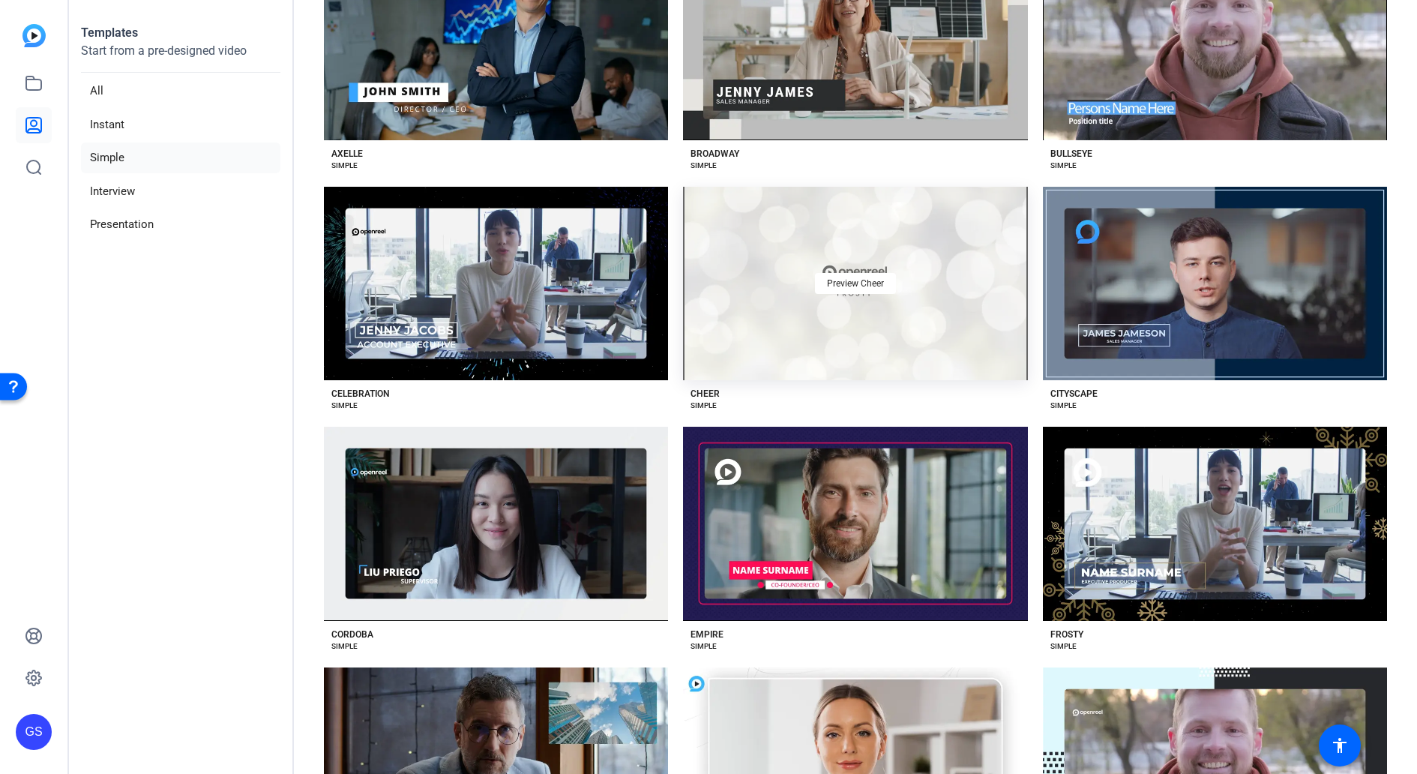
scroll to position [450, 0]
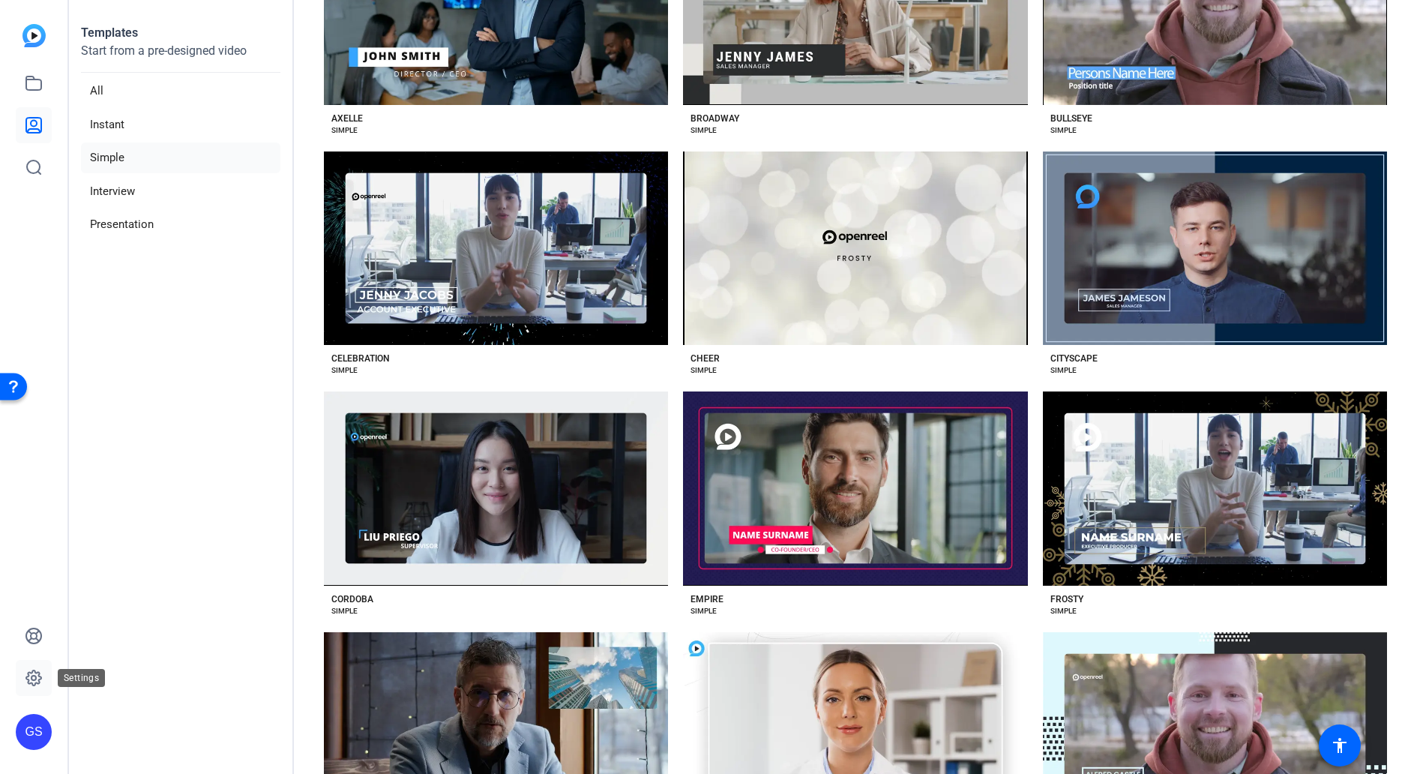
click at [37, 660] on link at bounding box center [34, 678] width 36 height 36
click at [37, 674] on icon at bounding box center [34, 678] width 18 height 18
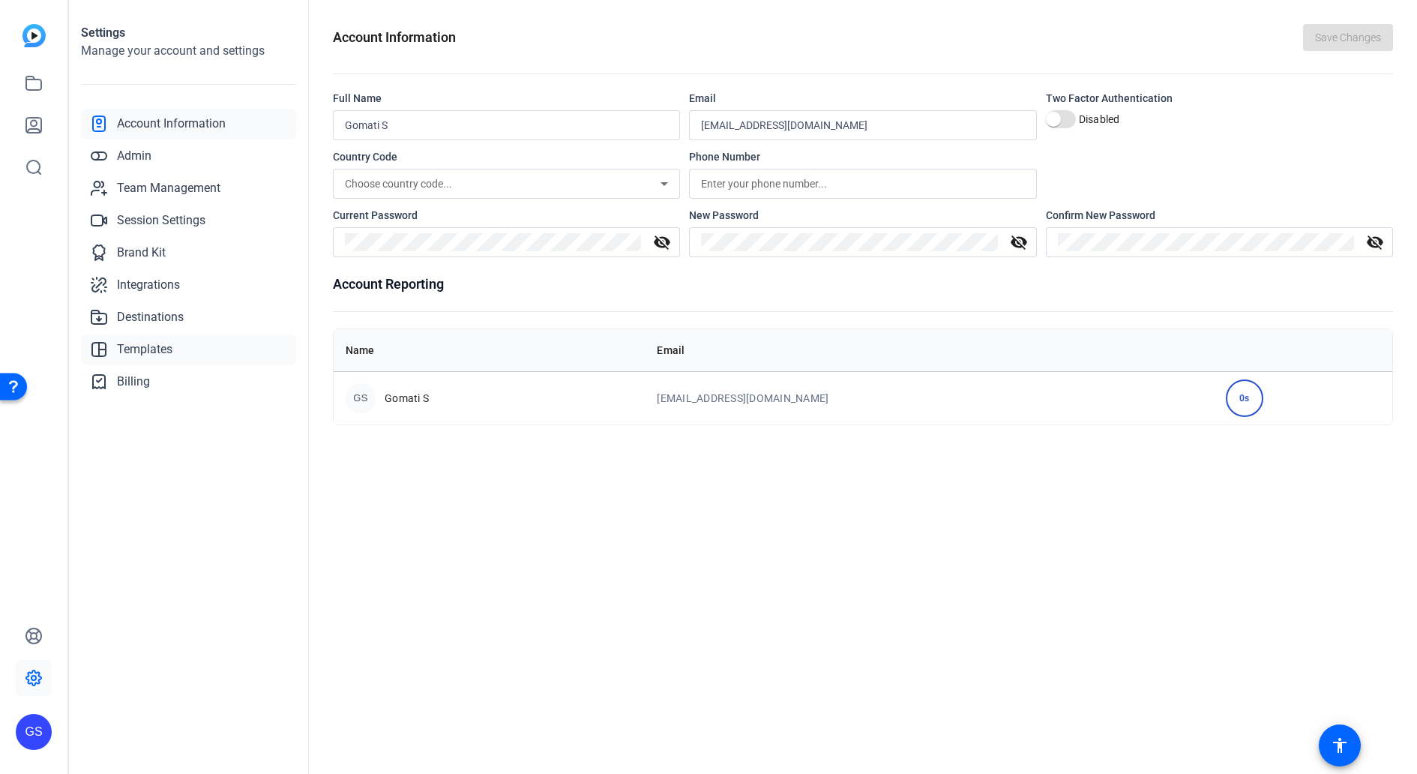
click at [142, 339] on link "Templates" at bounding box center [188, 349] width 215 height 30
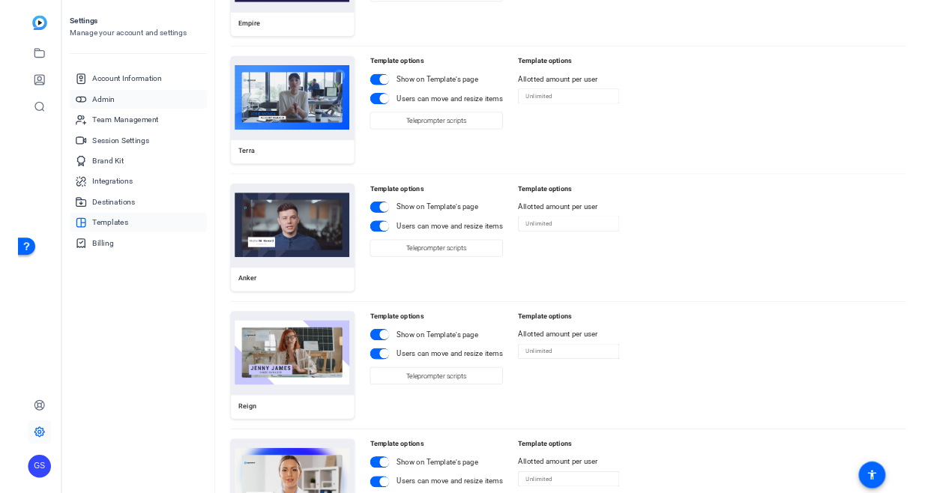
scroll to position [2250, 0]
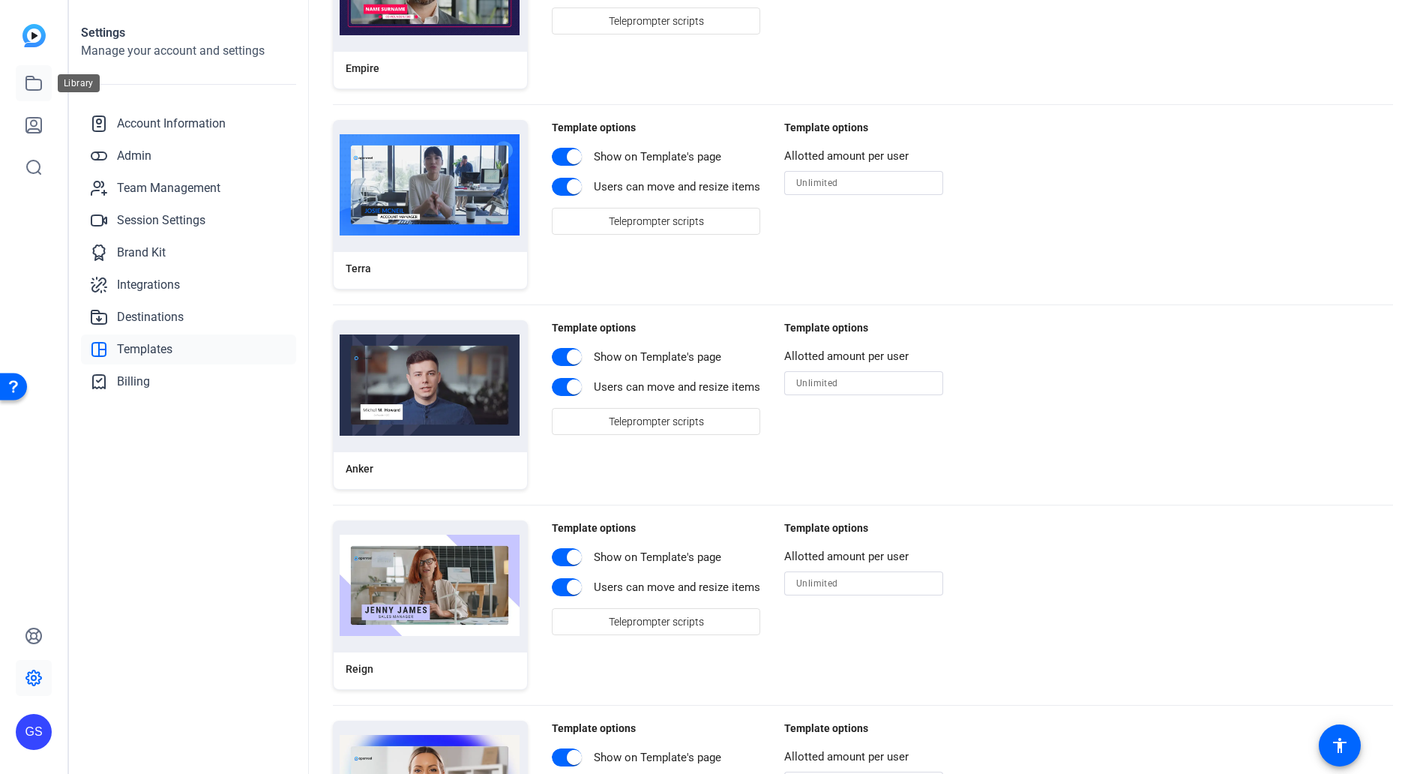
click at [34, 85] on icon at bounding box center [34, 83] width 18 height 18
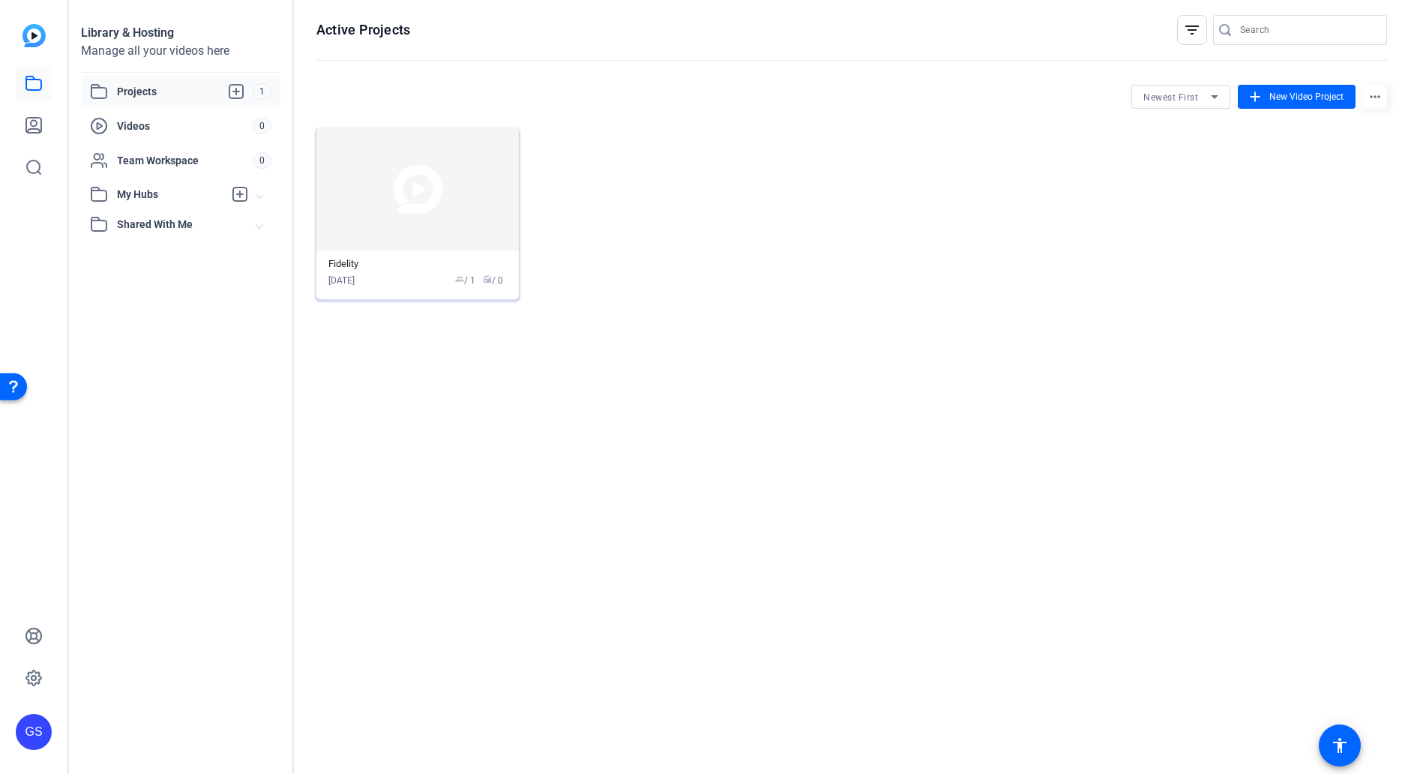
click at [411, 190] on img at bounding box center [417, 188] width 202 height 123
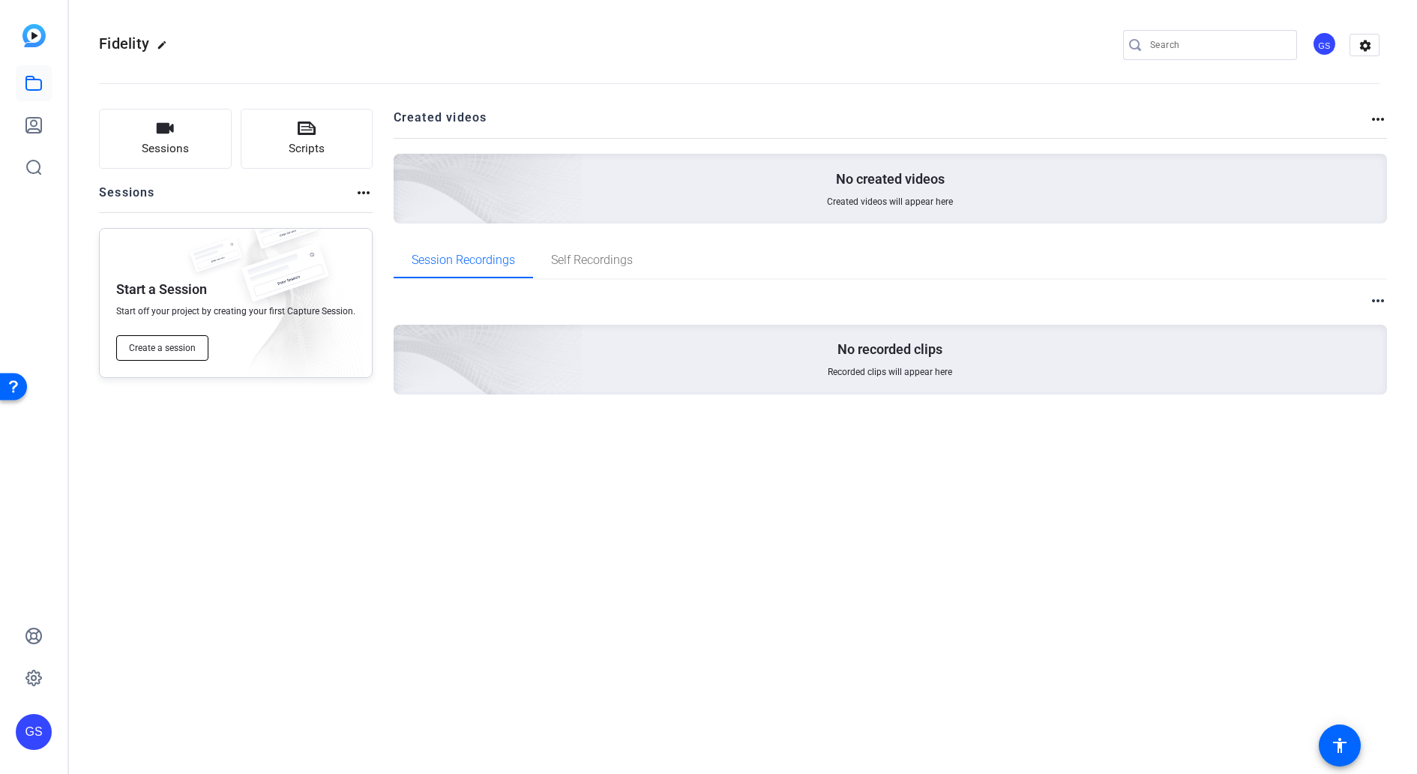
click at [151, 343] on span "Create a session" at bounding box center [162, 348] width 67 height 12
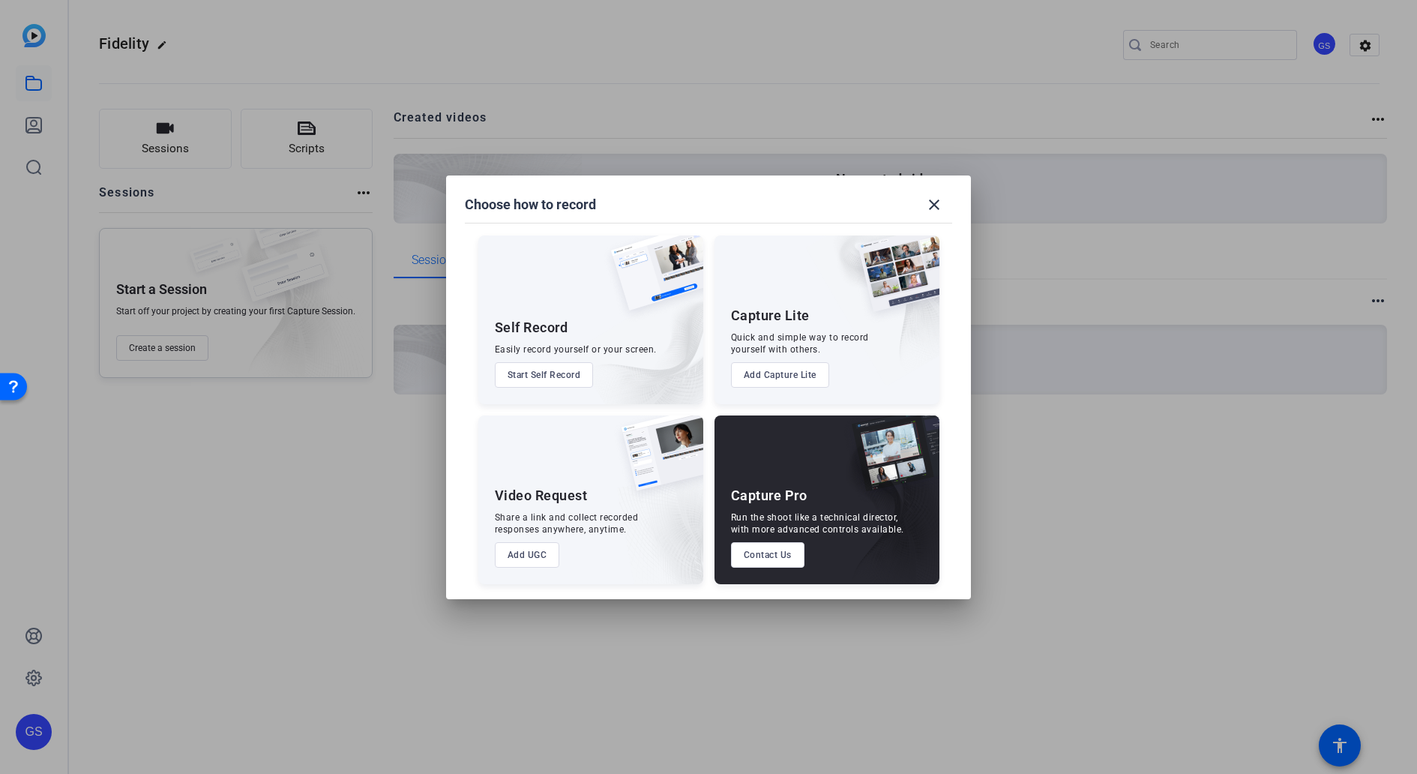
click at [560, 380] on button "Start Self Record" at bounding box center [544, 374] width 99 height 25
